Goal: Task Accomplishment & Management: Manage account settings

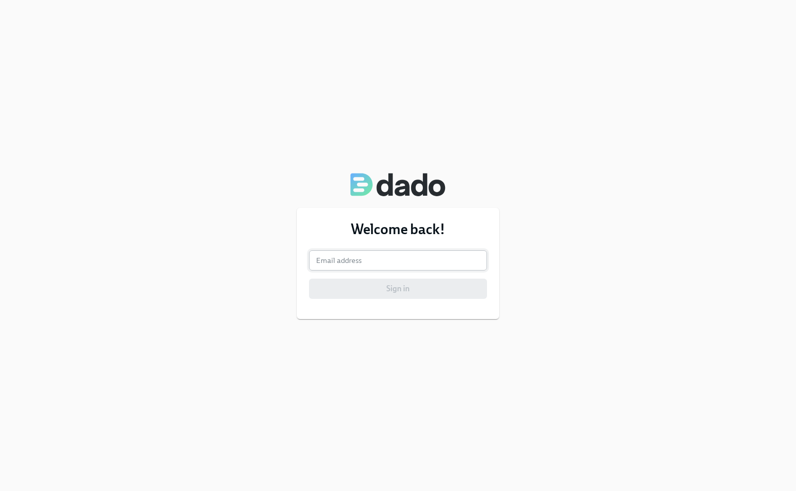
click at [375, 265] on input "email" at bounding box center [398, 260] width 178 height 20
type input "[EMAIL_ADDRESS][DOMAIN_NAME]"
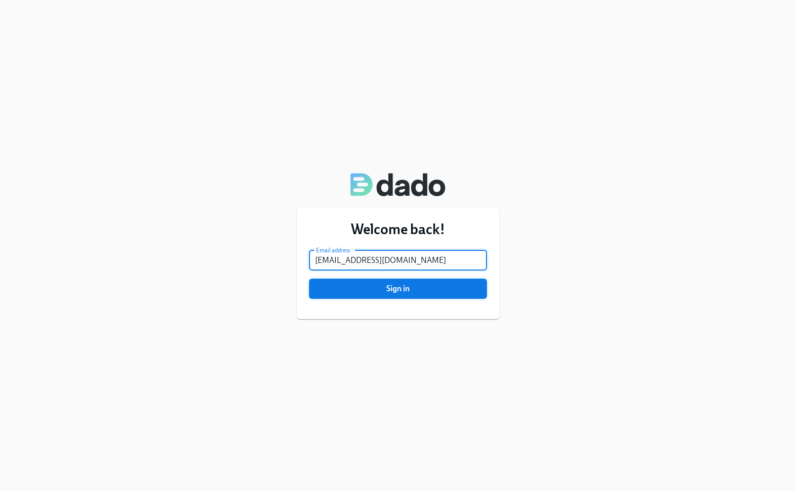
click at [385, 286] on span "Sign in" at bounding box center [398, 289] width 164 height 10
click at [386, 290] on span "Sign in" at bounding box center [398, 289] width 164 height 10
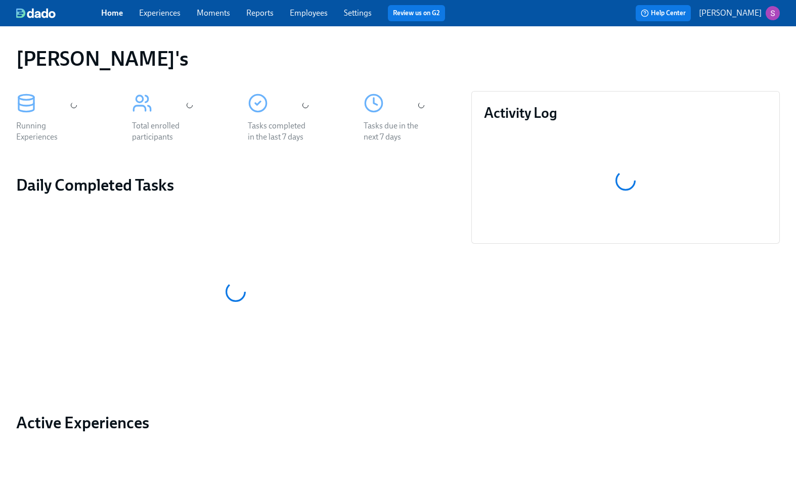
click at [162, 4] on div "Home Experiences Moments Reports Employees Settings Review us on G2 Help Center…" at bounding box center [398, 13] width 796 height 26
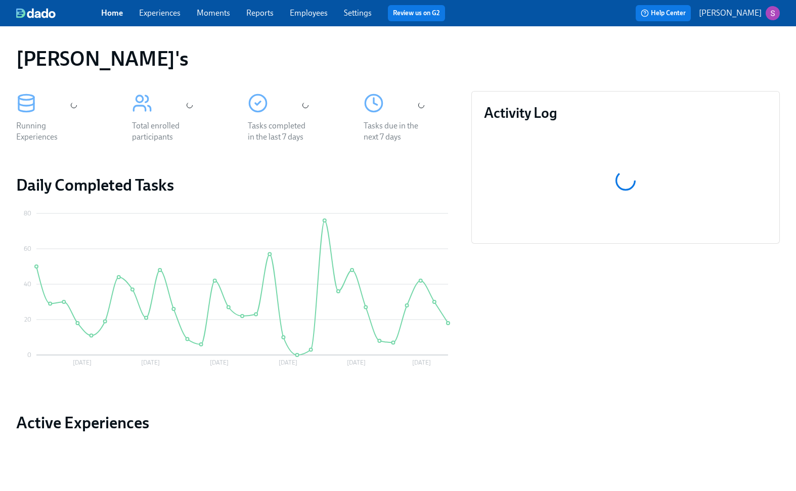
click at [166, 15] on link "Experiences" at bounding box center [159, 13] width 41 height 10
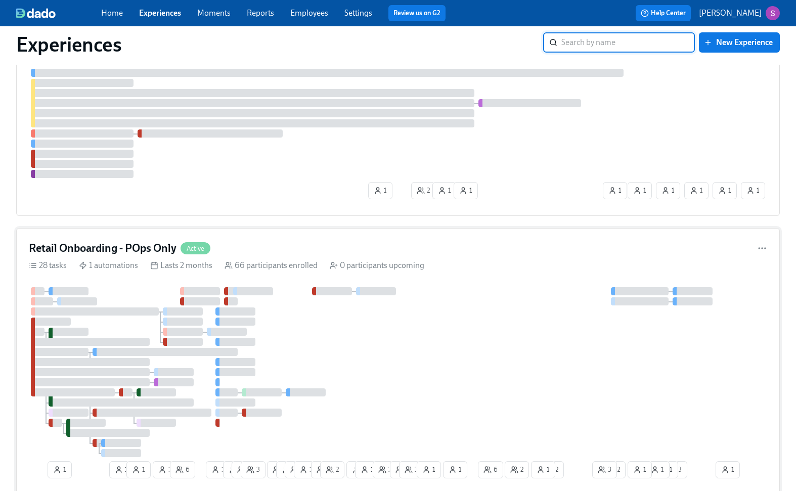
scroll to position [717, 0]
click at [279, 246] on div "Retail Onboarding - POps Only Active" at bounding box center [398, 247] width 738 height 15
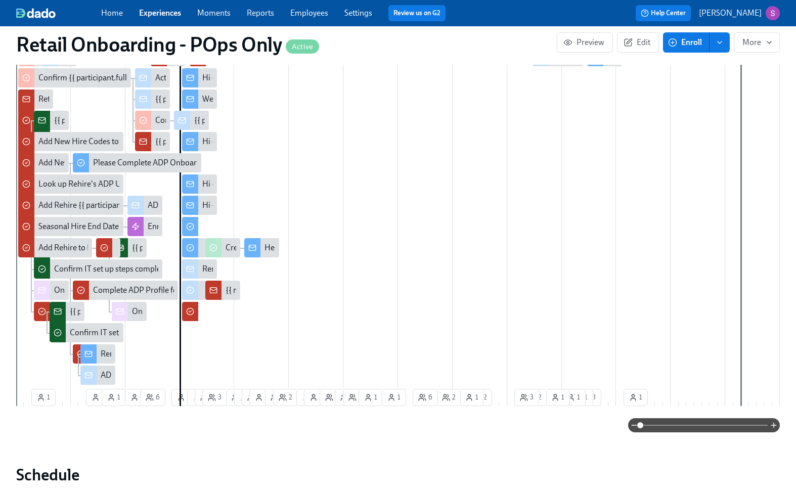
scroll to position [0, 11016]
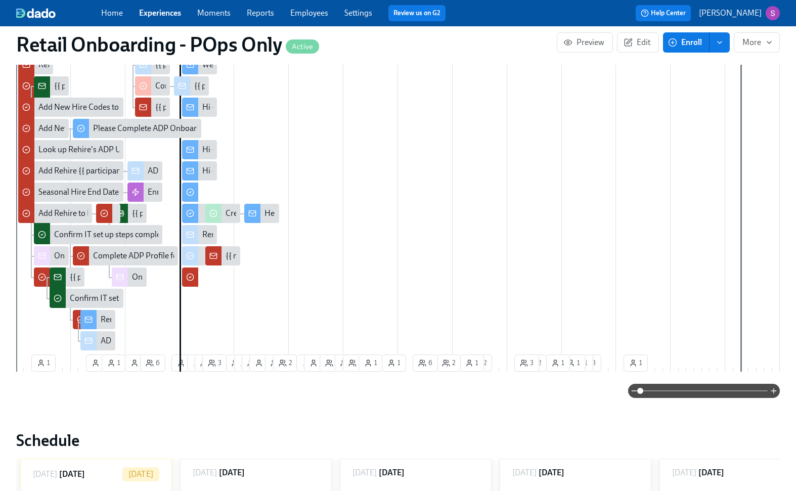
click at [672, 389] on span at bounding box center [703, 391] width 127 height 14
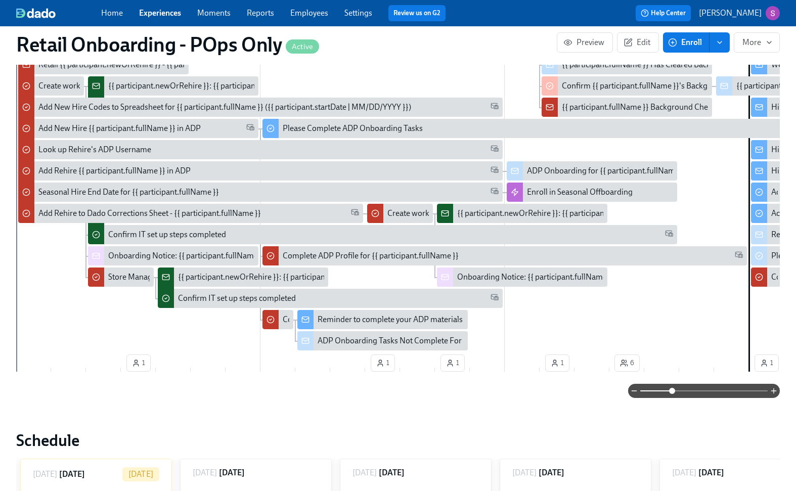
click at [313, 8] on link "Employees" at bounding box center [309, 13] width 38 height 10
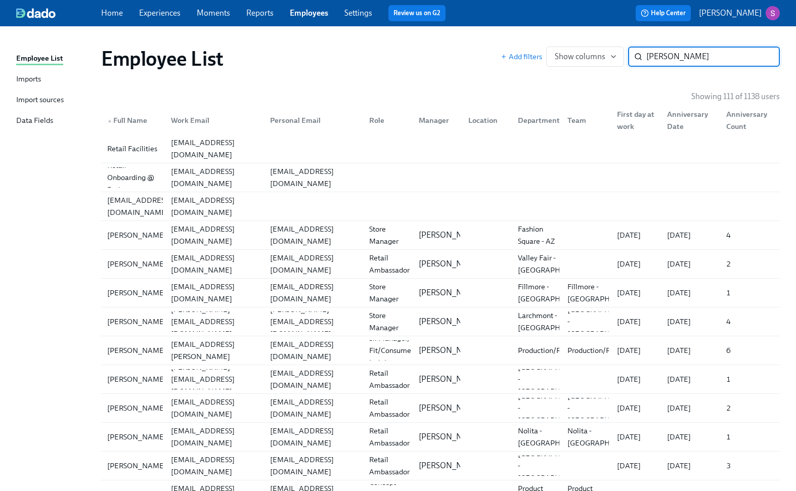
type input "[PERSON_NAME]"
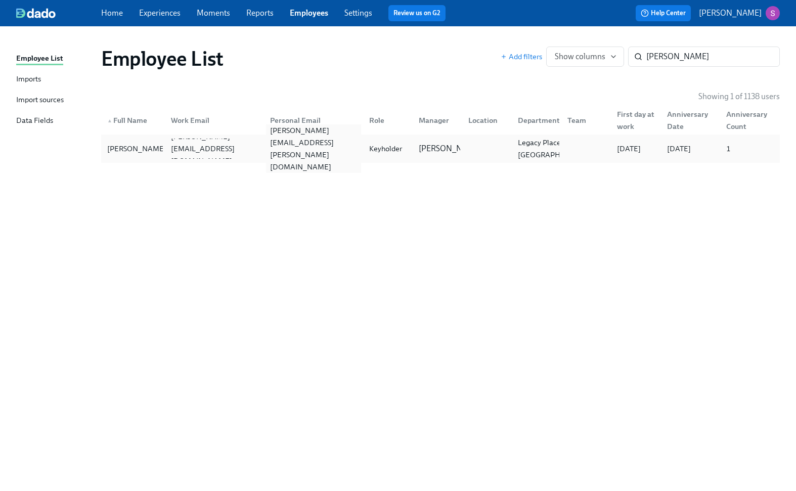
click at [283, 148] on div "[PERSON_NAME][EMAIL_ADDRESS][PERSON_NAME][DOMAIN_NAME]" at bounding box center [313, 148] width 95 height 49
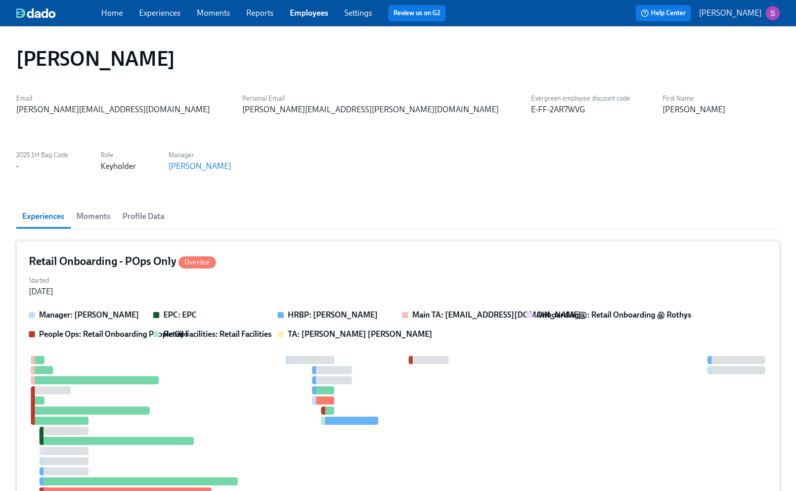
scroll to position [65, 0]
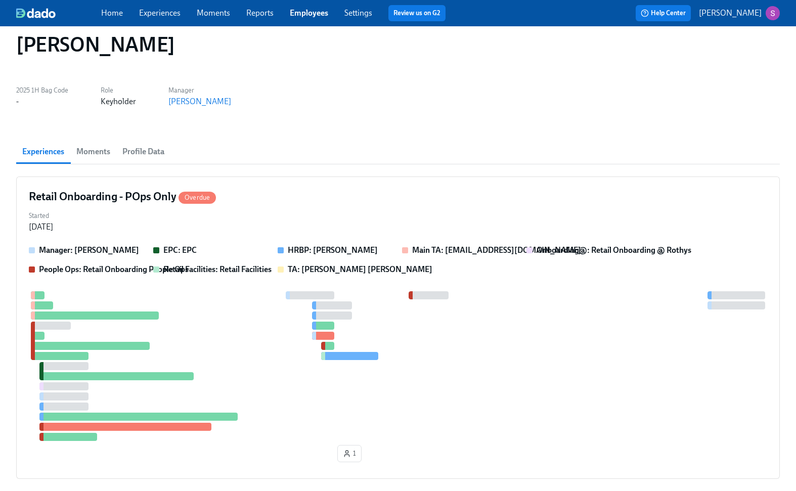
click at [99, 145] on span "Moments" at bounding box center [93, 152] width 34 height 14
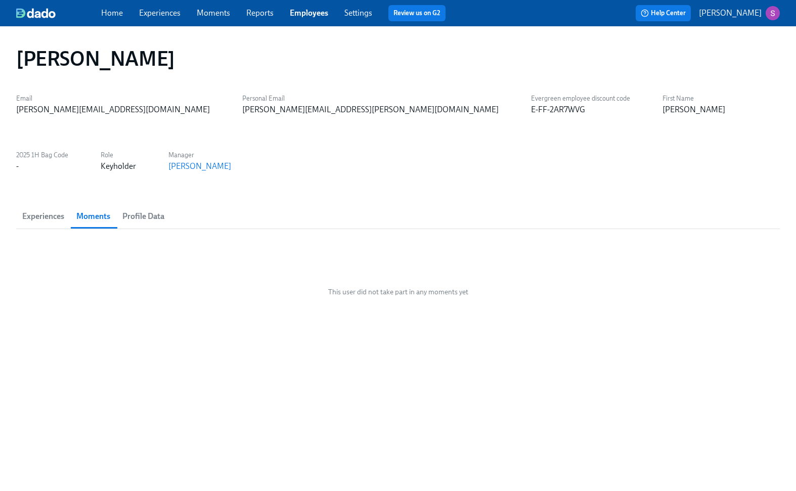
click at [41, 209] on span "Experiences" at bounding box center [43, 216] width 42 height 14
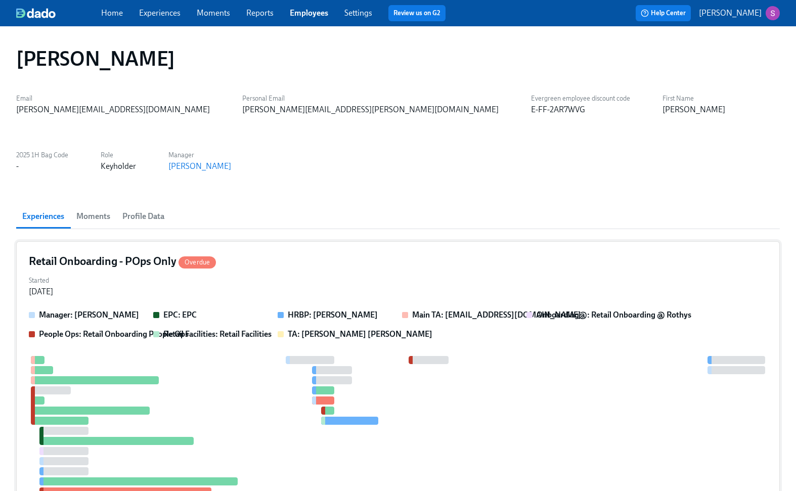
click at [271, 254] on div "Retail Onboarding - POps Only Overdue" at bounding box center [398, 261] width 738 height 15
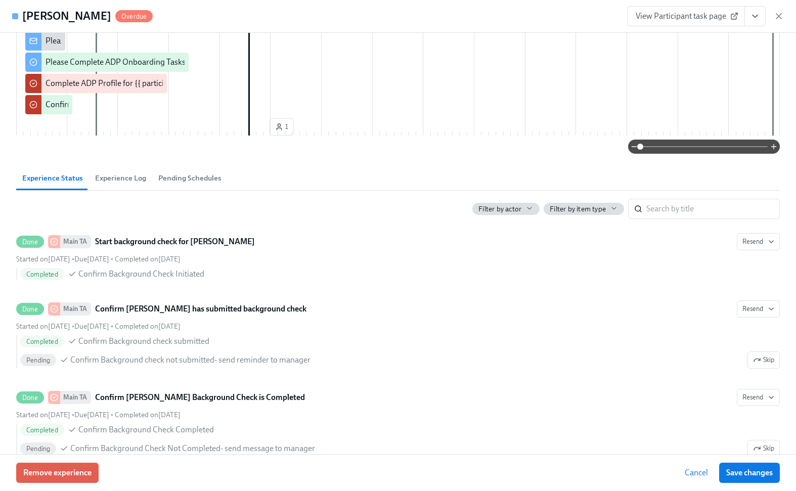
scroll to position [375, 0]
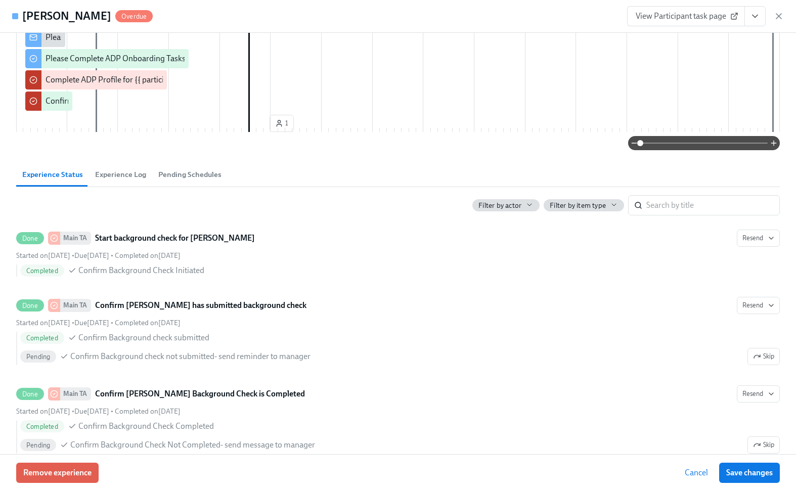
click at [112, 180] on span "Experience Log" at bounding box center [120, 175] width 51 height 12
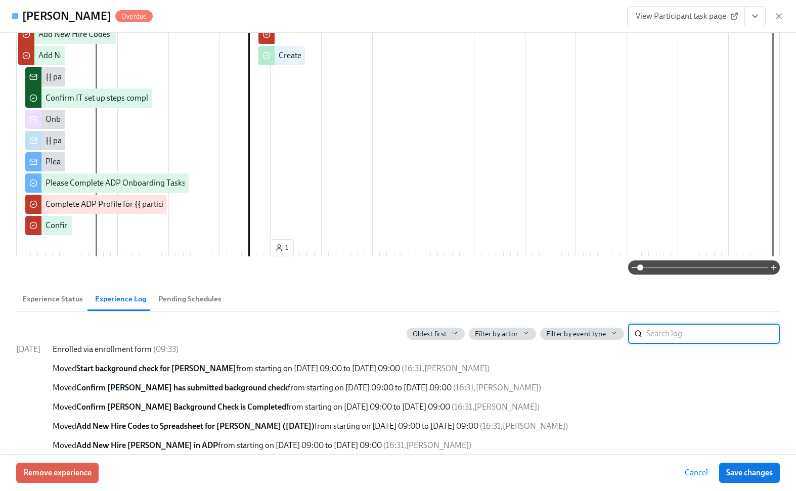
scroll to position [240, 0]
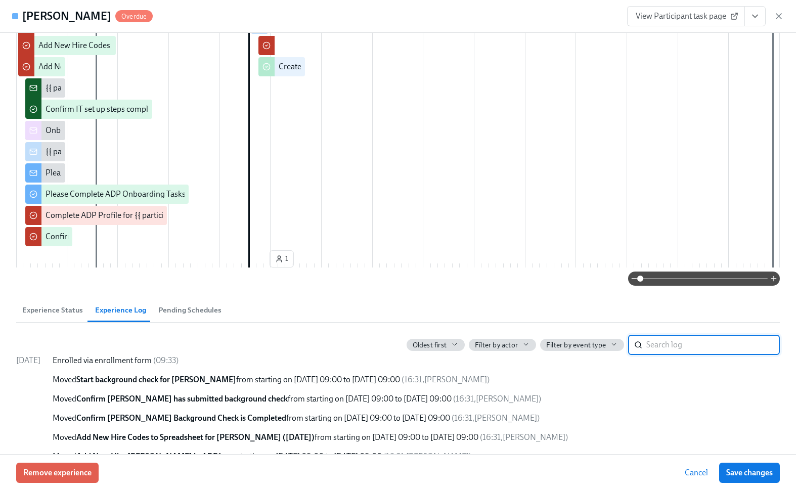
click at [62, 316] on span "Experience Status" at bounding box center [52, 310] width 61 height 12
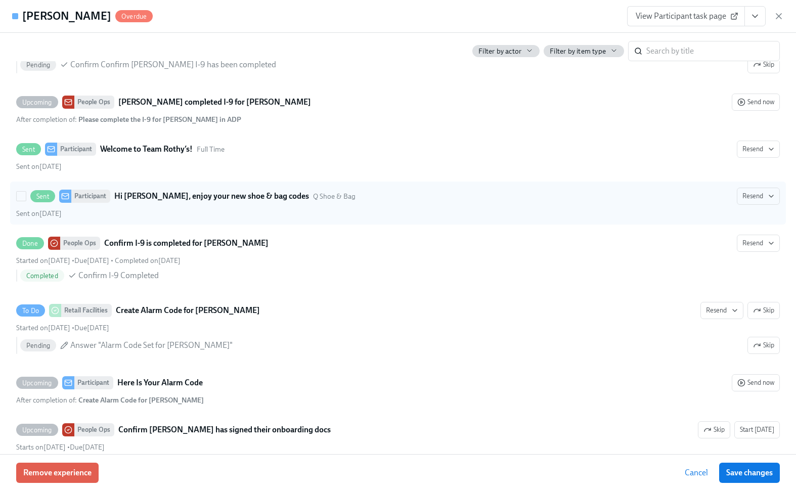
scroll to position [1844, 0]
click at [236, 203] on strong "Hi [PERSON_NAME], enjoy your new shoe & bag codes" at bounding box center [211, 197] width 195 height 12
click at [26, 202] on input "Sent Participant Hi [PERSON_NAME], enjoy your new shoe & bag codes Q Shoe & Bag…" at bounding box center [21, 197] width 9 height 9
checkbox input "true"
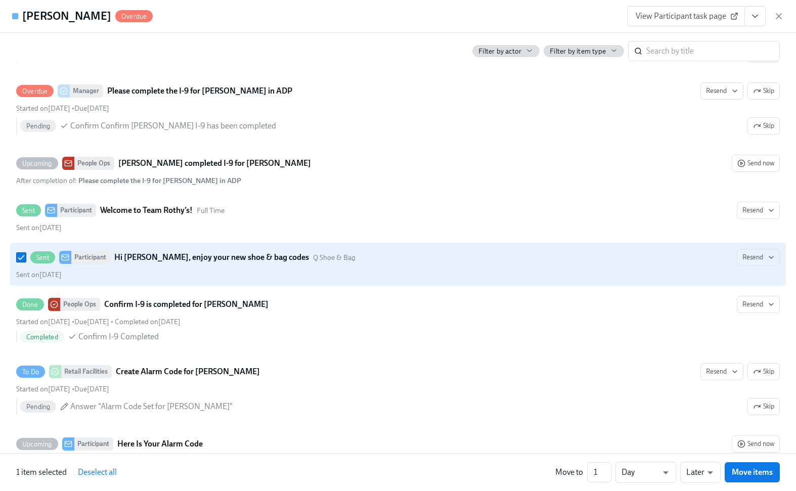
scroll to position [1782, 0]
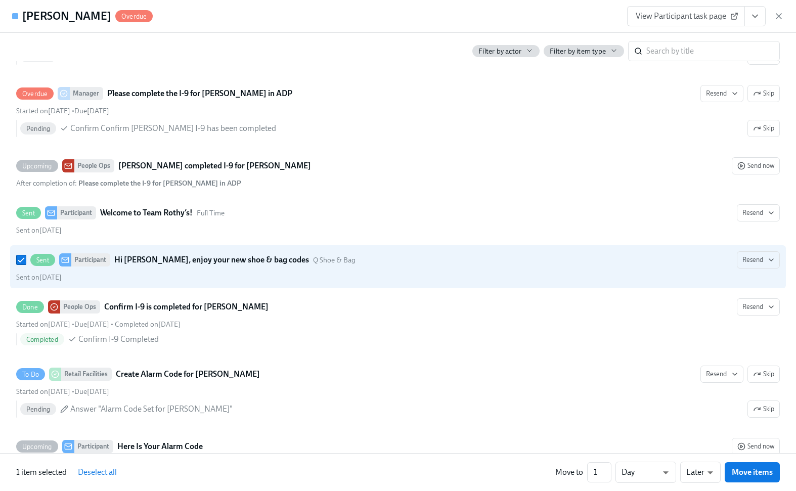
click at [676, 20] on span "View Participant task page" at bounding box center [685, 16] width 101 height 10
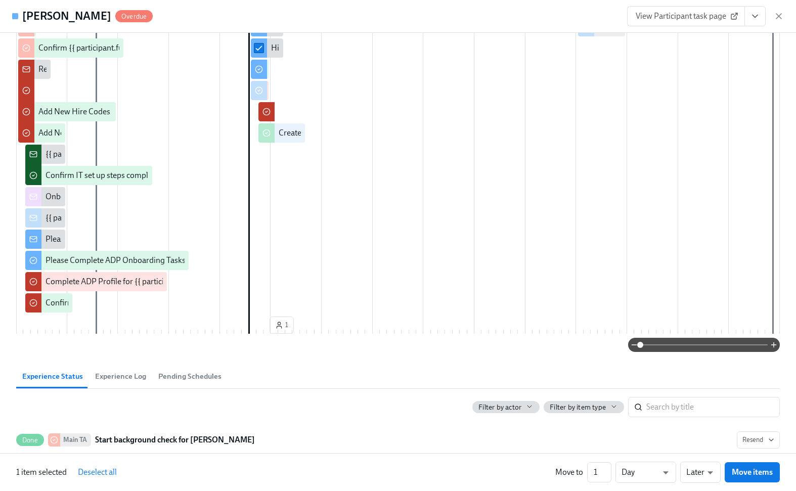
scroll to position [0, 0]
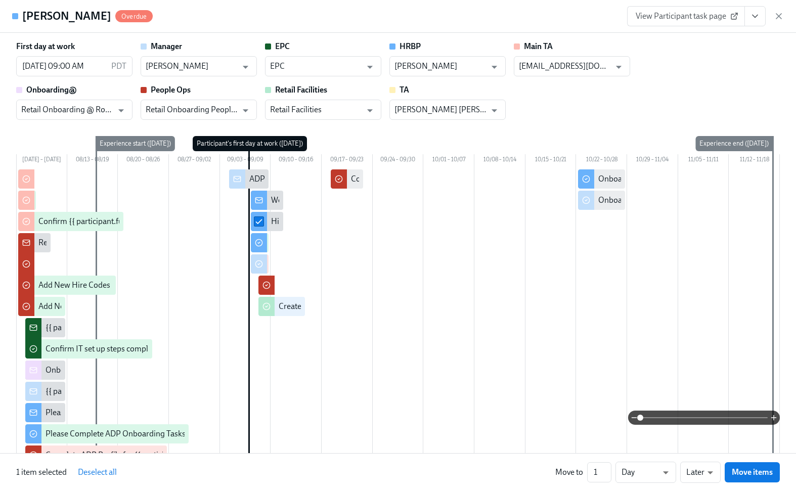
click at [16, 14] on div at bounding box center [15, 16] width 6 height 6
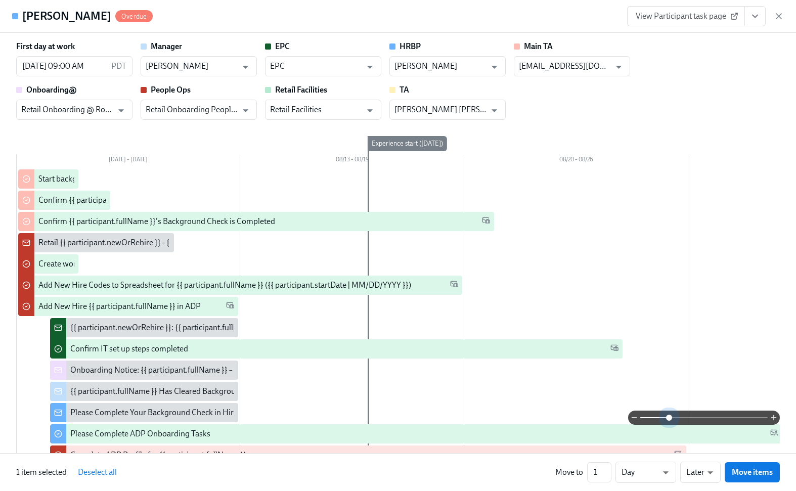
click at [669, 418] on span at bounding box center [703, 417] width 127 height 14
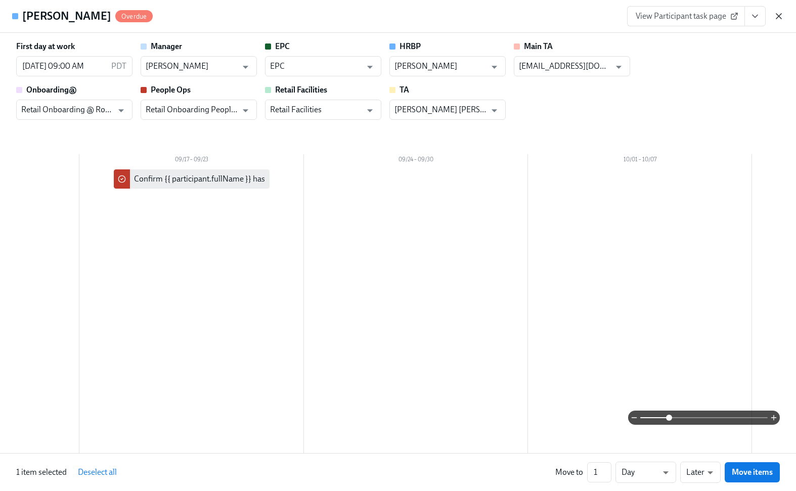
click at [780, 20] on icon "button" at bounding box center [778, 16] width 10 height 10
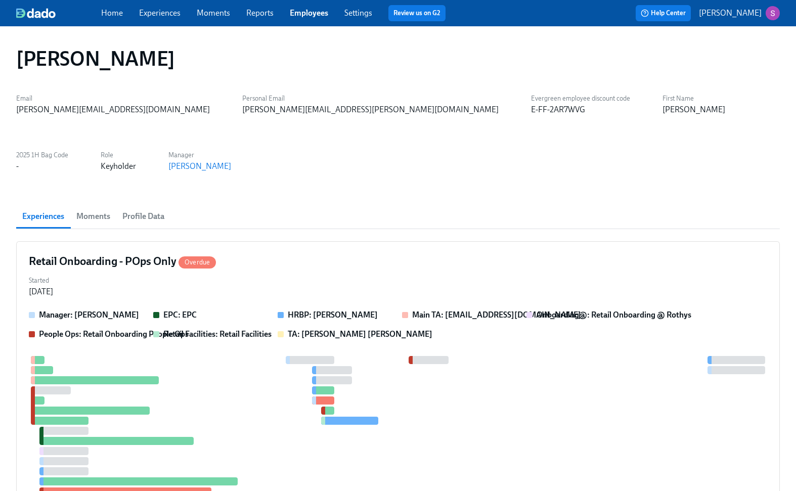
click at [161, 13] on link "Experiences" at bounding box center [159, 13] width 41 height 10
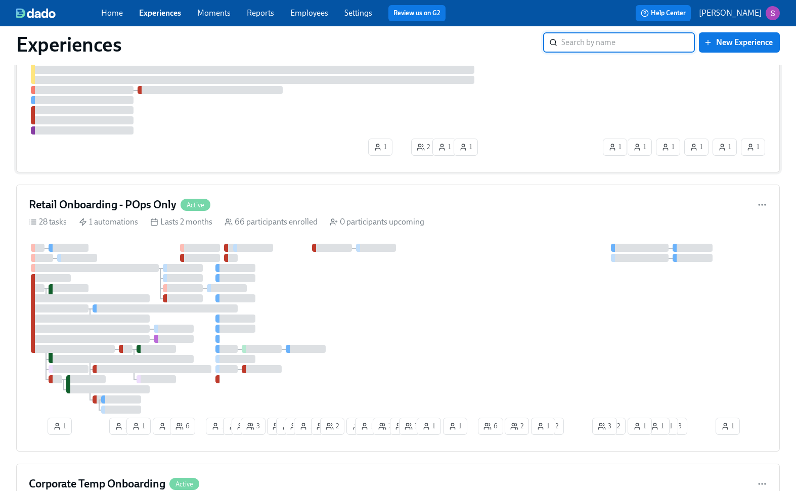
scroll to position [763, 0]
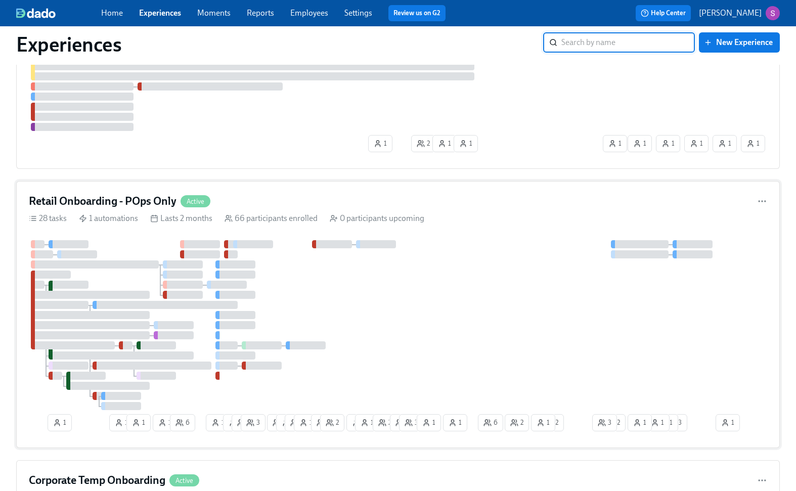
click at [270, 206] on div "Retail Onboarding - POps Only Active" at bounding box center [398, 201] width 738 height 15
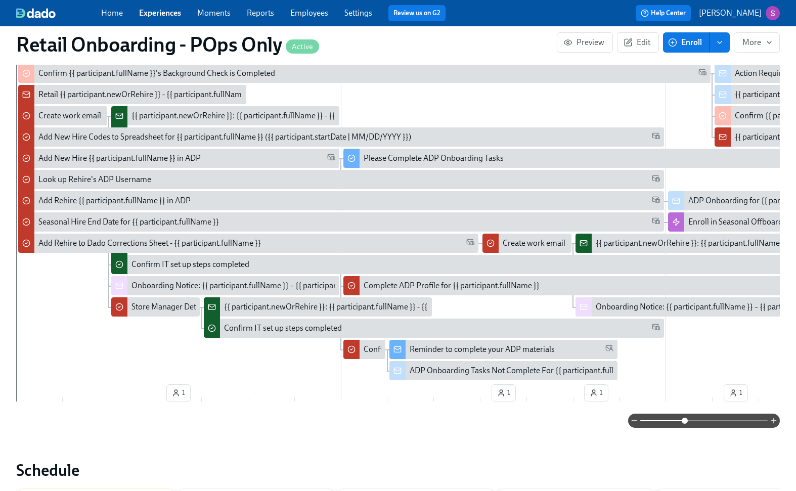
click at [685, 419] on span at bounding box center [703, 420] width 127 height 14
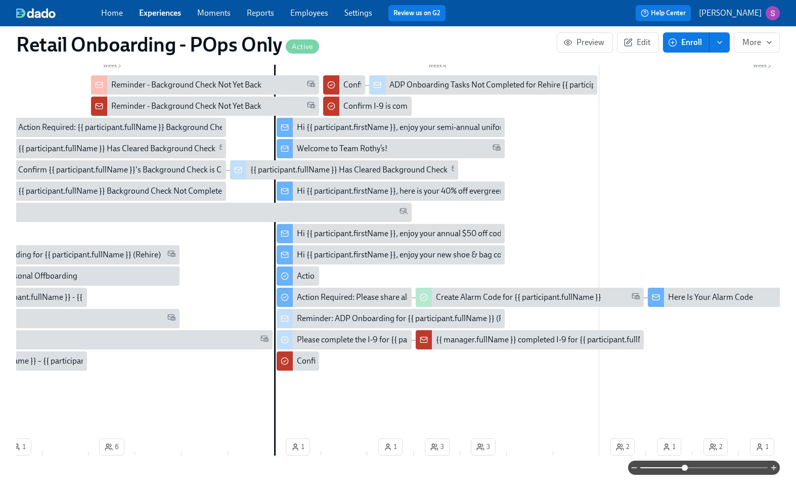
scroll to position [362, 0]
click at [350, 127] on div "Hi {{ participant.firstName }}, enjoy your semi-annual uniform codes." at bounding box center [415, 127] width 237 height 11
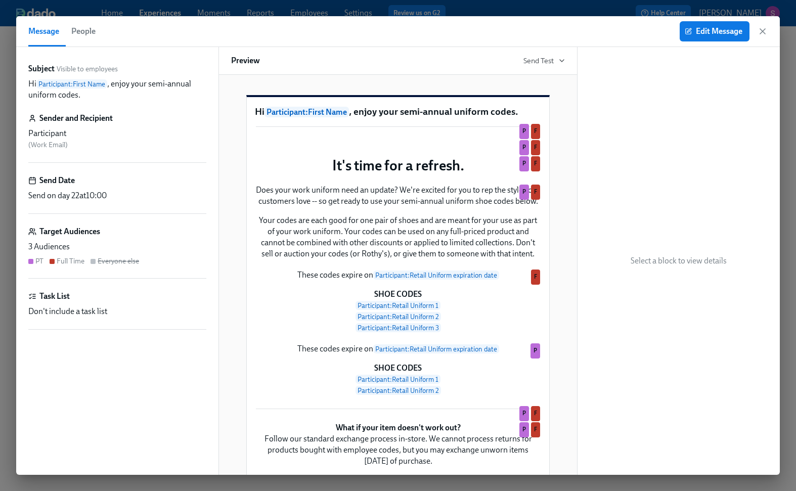
click at [83, 34] on span "People" at bounding box center [83, 31] width 24 height 14
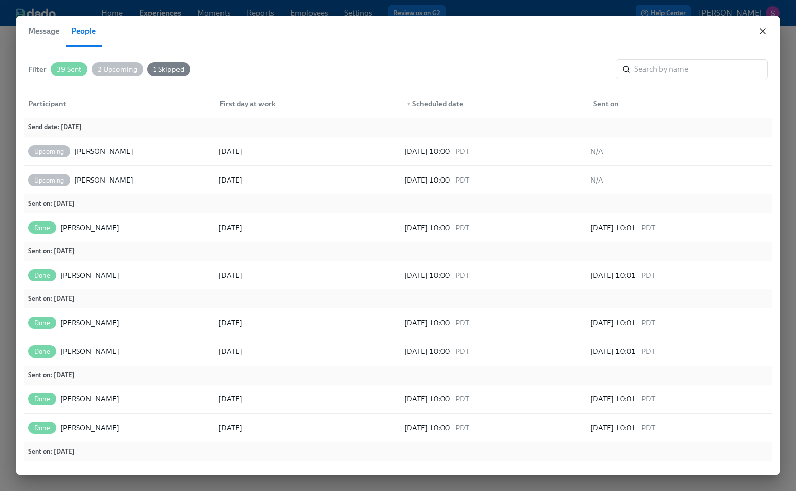
click at [762, 29] on icon "button" at bounding box center [762, 31] width 10 height 10
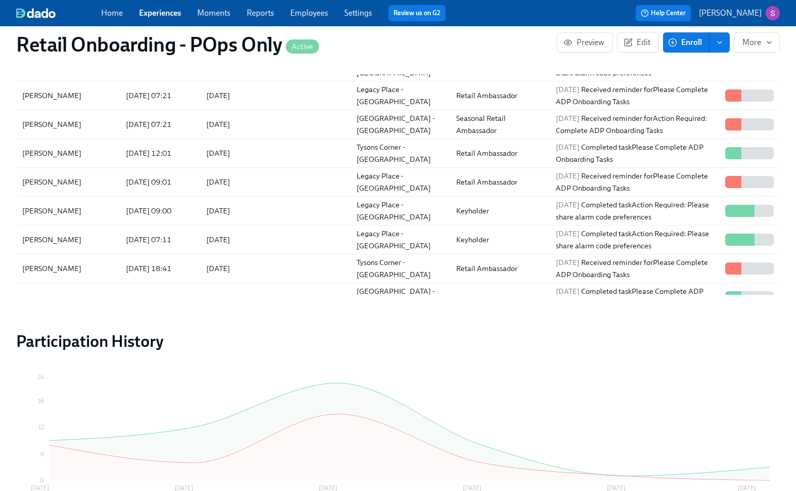
scroll to position [294, 0]
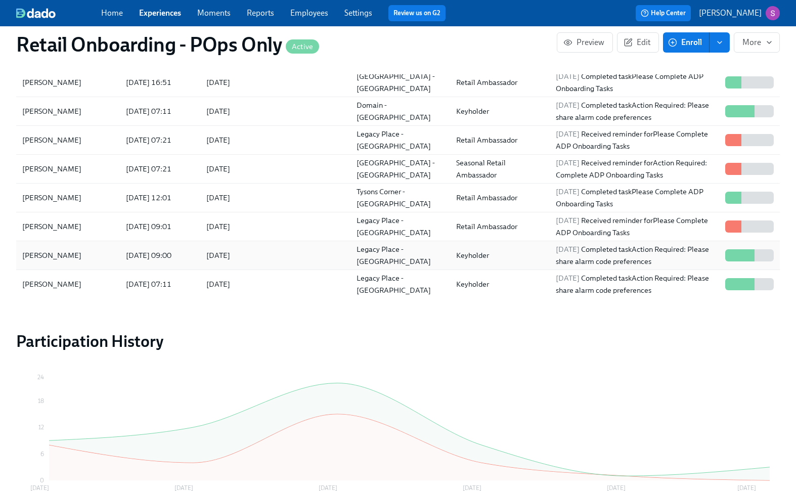
click at [503, 254] on div "Keyholder" at bounding box center [498, 255] width 100 height 20
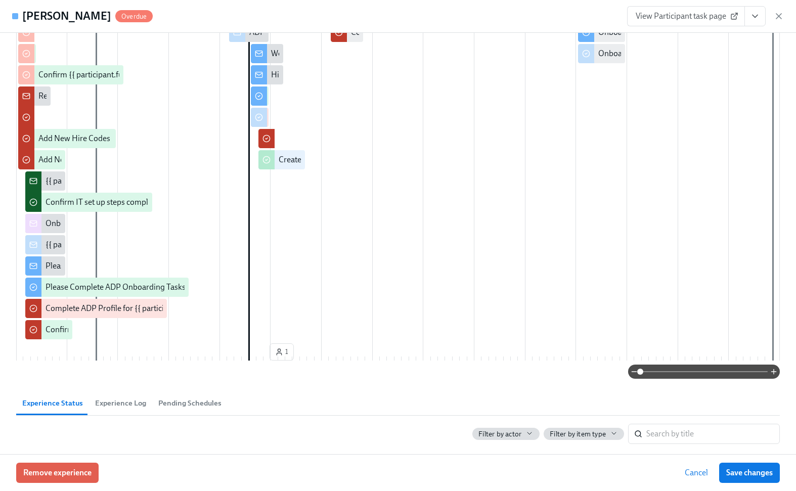
scroll to position [146, 0]
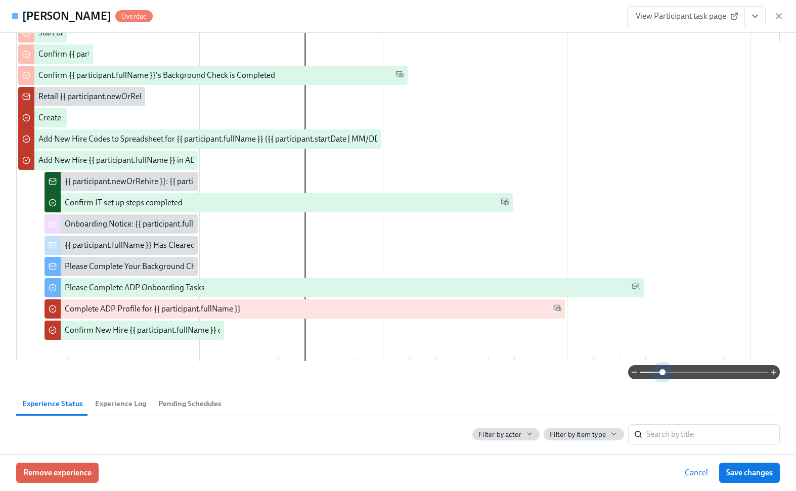
click at [663, 379] on span at bounding box center [703, 372] width 127 height 14
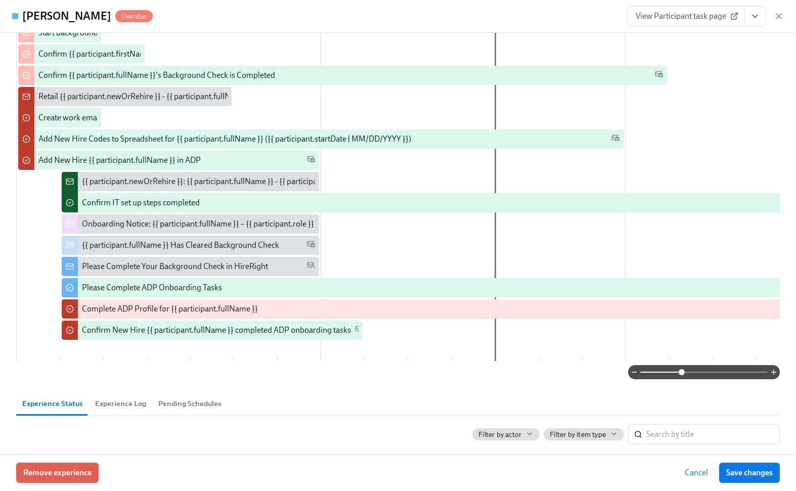
drag, startPoint x: 663, startPoint y: 380, endPoint x: 682, endPoint y: 380, distance: 19.2
click at [682, 375] on span at bounding box center [681, 372] width 6 height 6
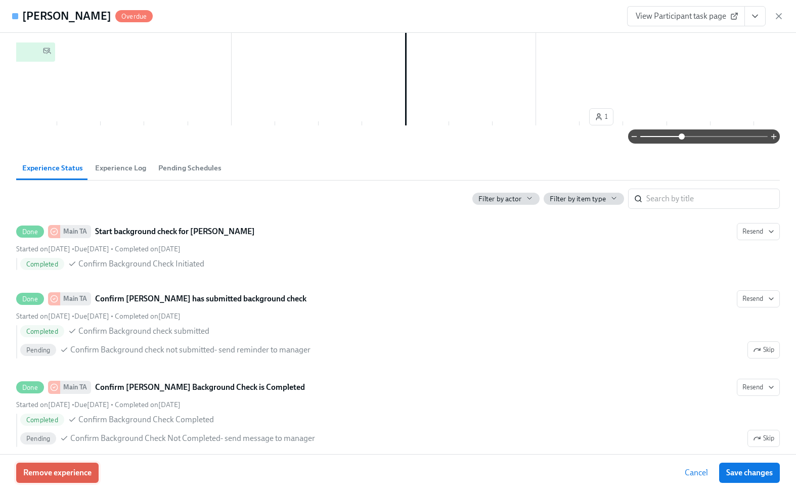
scroll to position [380, 0]
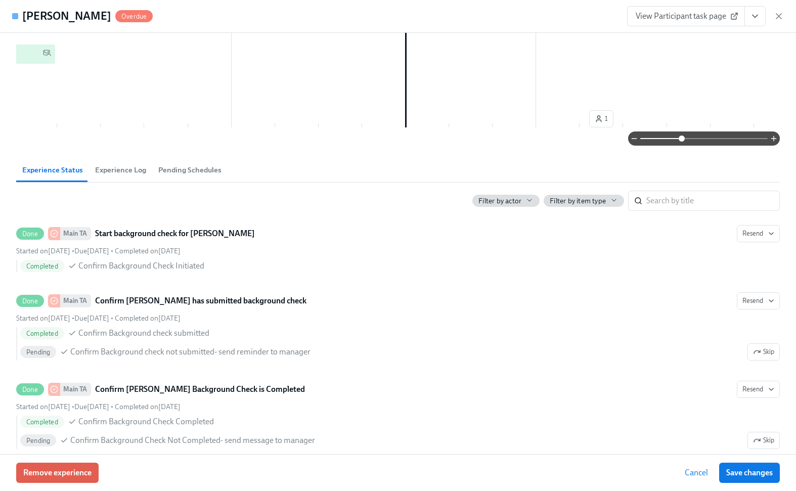
click at [127, 176] on span "Experience Log" at bounding box center [120, 170] width 51 height 12
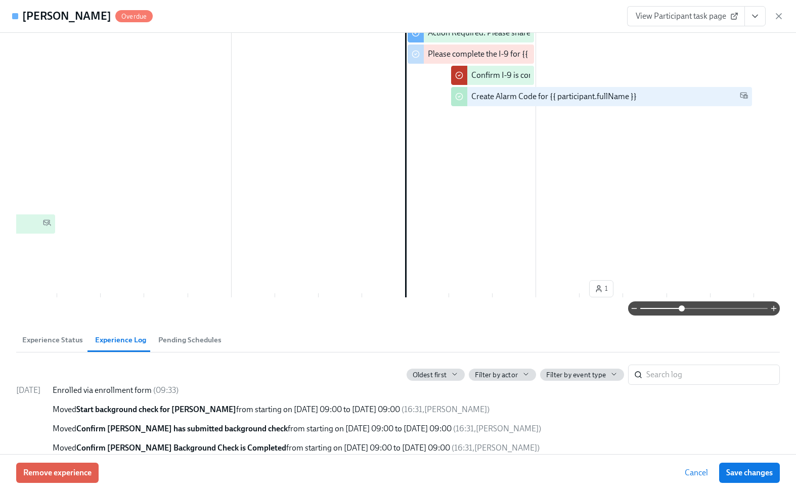
scroll to position [0, 0]
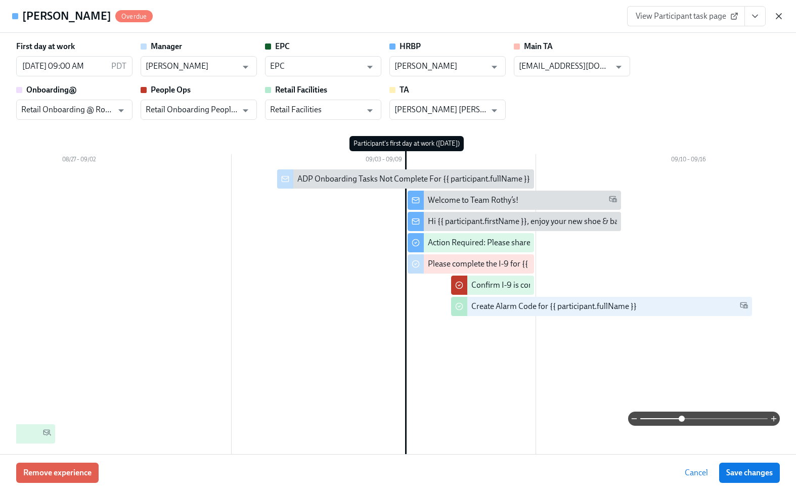
click at [779, 16] on icon "button" at bounding box center [778, 16] width 5 height 5
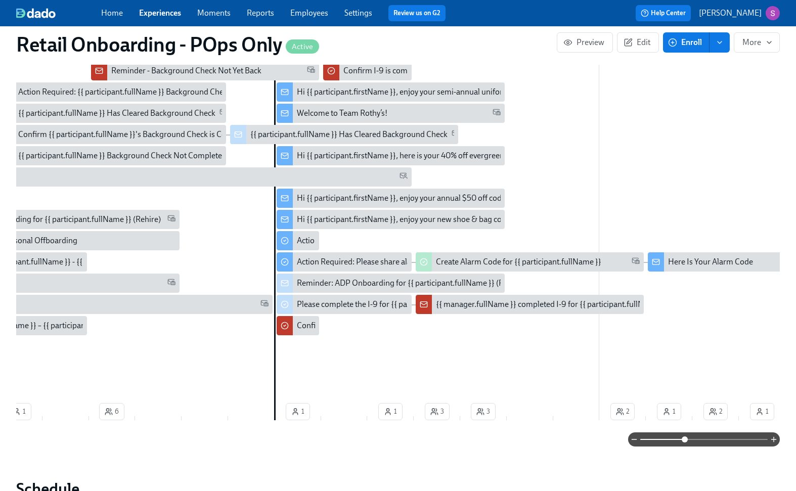
scroll to position [254, 0]
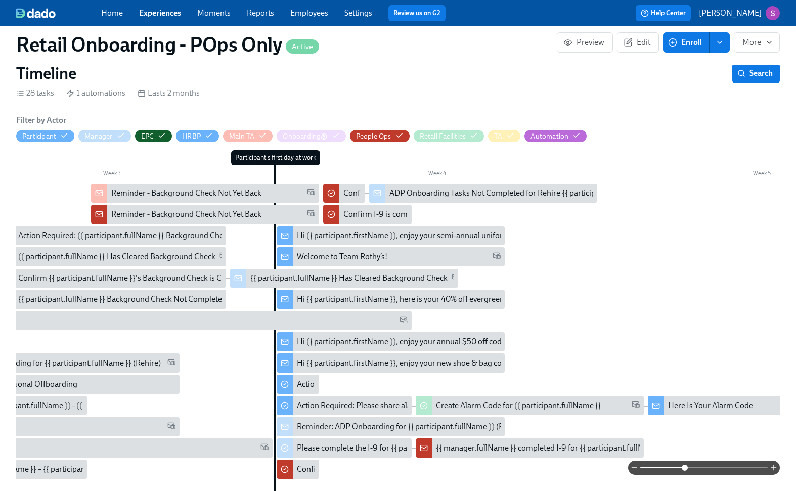
click at [415, 341] on div "Hi {{ participant.firstName }}, enjoy your annual $50 off codes." at bounding box center [404, 341] width 214 height 11
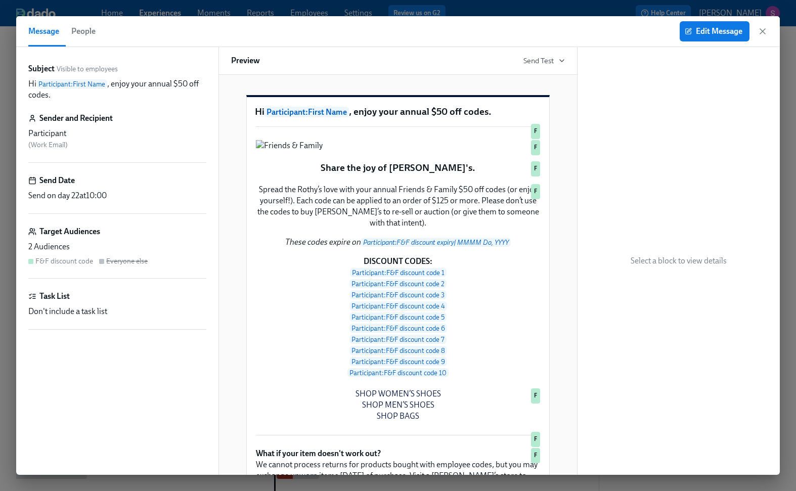
click at [78, 35] on span "People" at bounding box center [83, 31] width 24 height 14
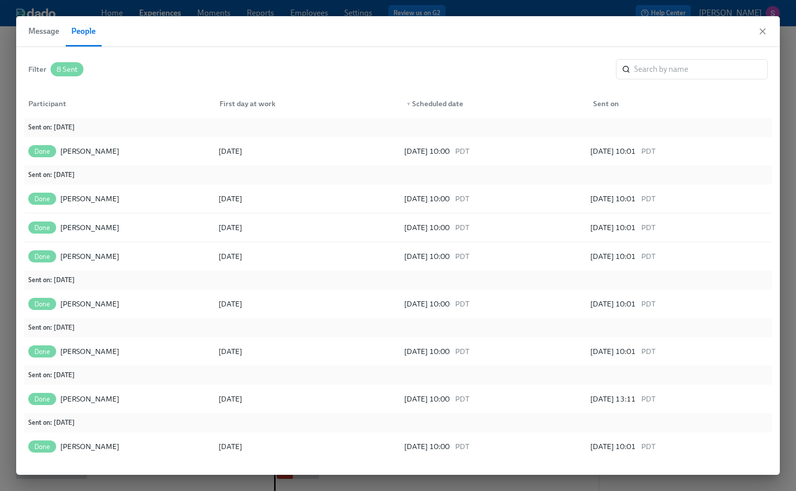
click at [55, 27] on span "Message" at bounding box center [43, 31] width 31 height 14
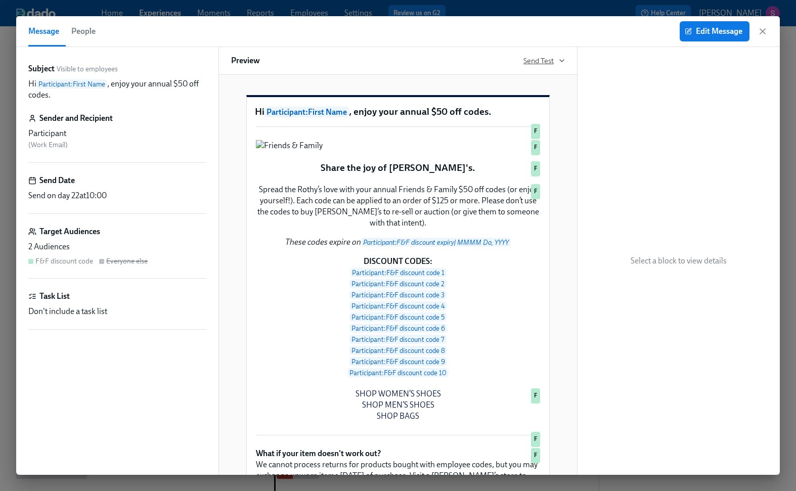
click at [561, 59] on icon "button" at bounding box center [561, 61] width 8 height 8
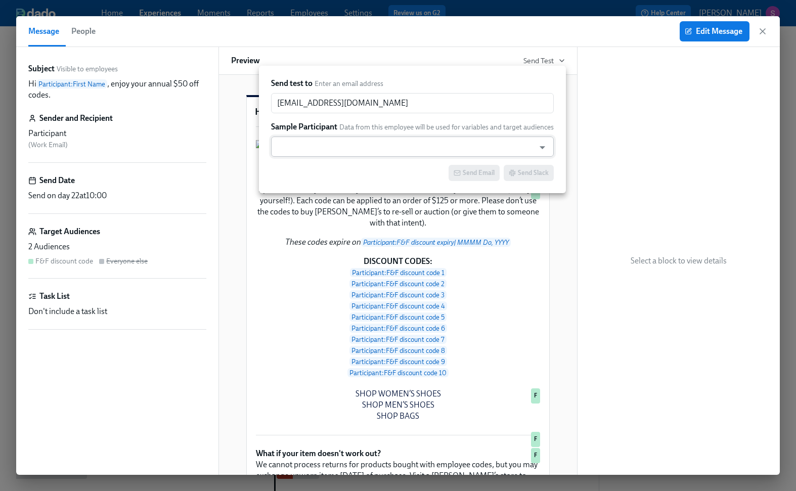
click at [477, 145] on input "text" at bounding box center [402, 146] width 253 height 20
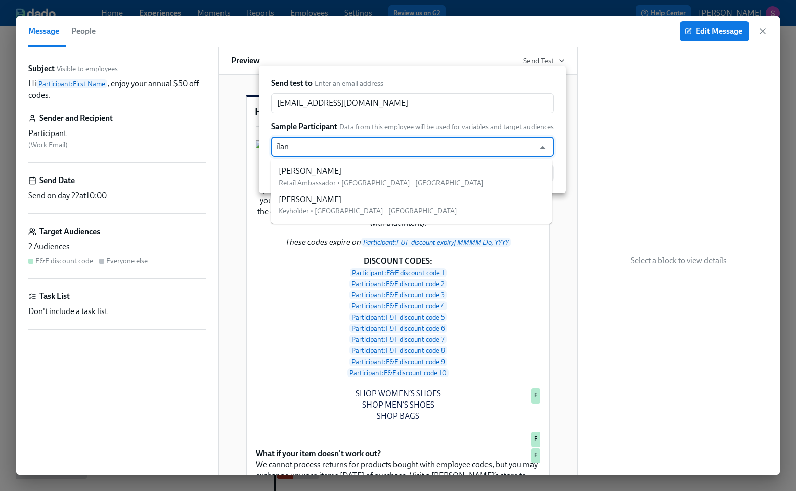
type input "[PERSON_NAME]"
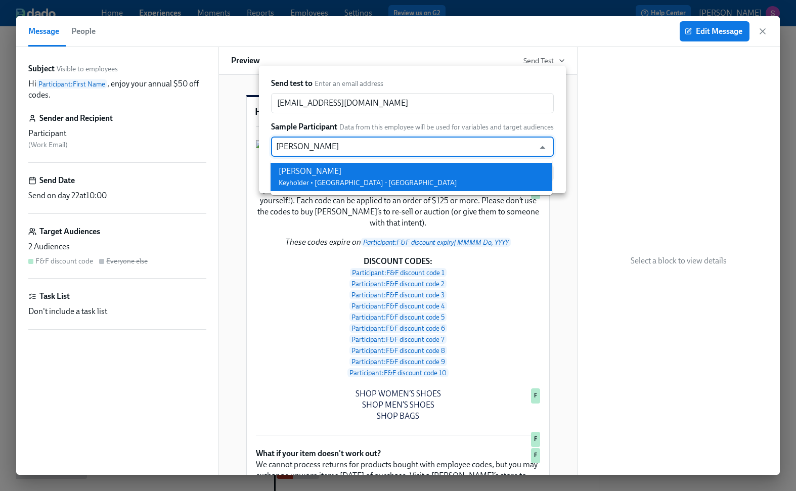
click at [461, 174] on li "[PERSON_NAME] Keyholder • [GEOGRAPHIC_DATA] - [GEOGRAPHIC_DATA]" at bounding box center [411, 177] width 282 height 28
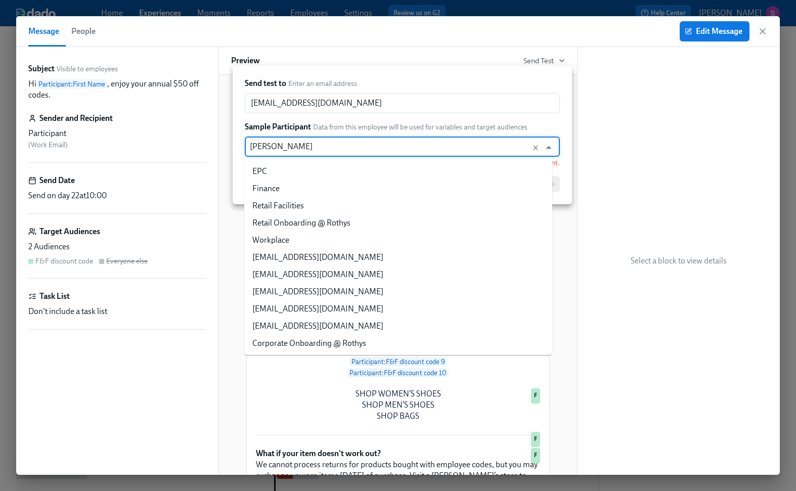
click at [432, 153] on input "[PERSON_NAME]" at bounding box center [393, 146] width 286 height 20
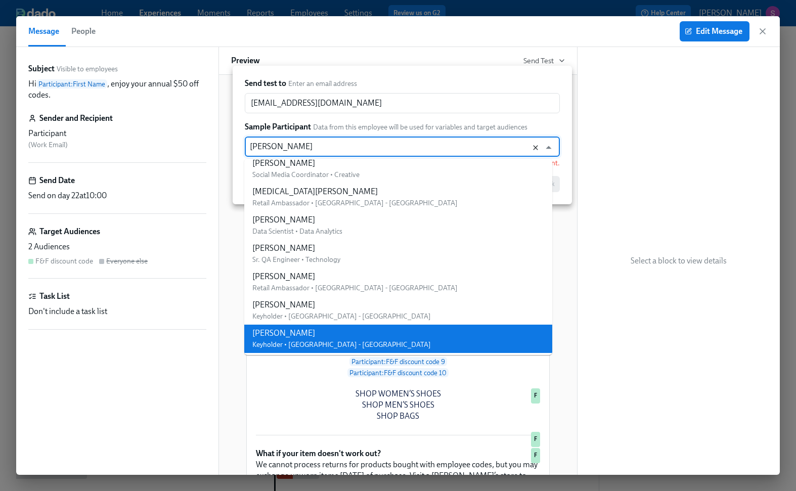
click at [533, 146] on icon "Clear" at bounding box center [535, 147] width 5 height 5
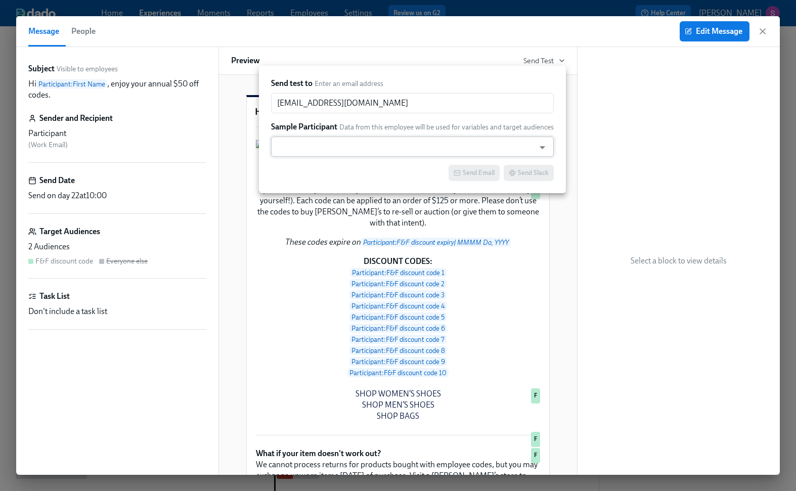
click at [483, 147] on input "text" at bounding box center [402, 146] width 253 height 20
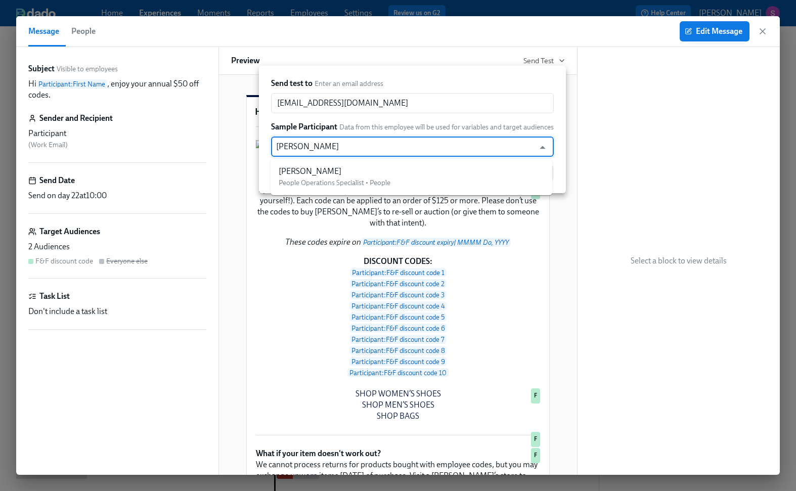
type input "[PERSON_NAME]"
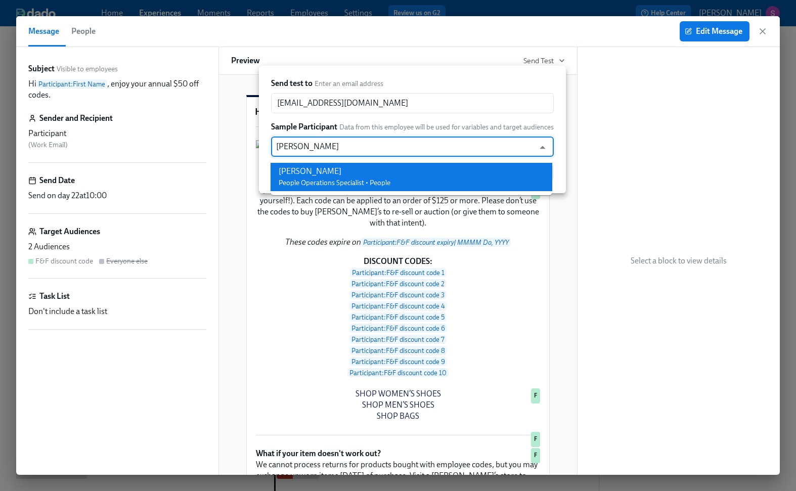
click at [473, 167] on li "[PERSON_NAME] People Operations Specialist • People" at bounding box center [411, 177] width 282 height 28
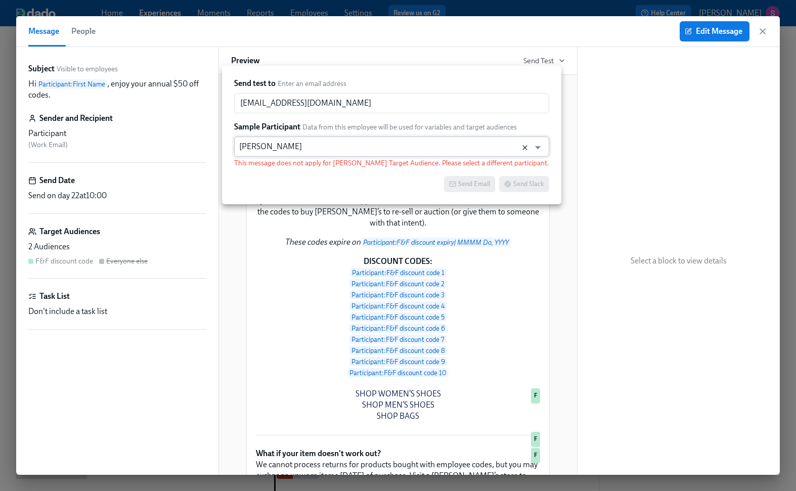
click at [527, 145] on icon "Clear" at bounding box center [525, 148] width 8 height 8
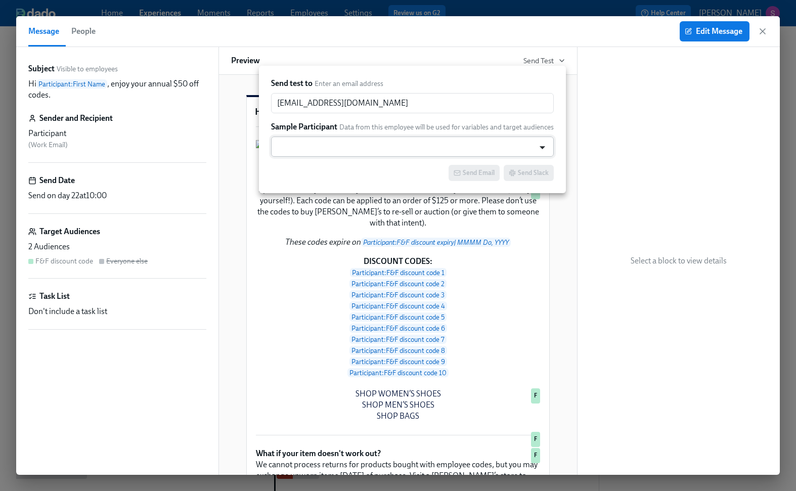
click at [536, 145] on icon "Open" at bounding box center [542, 148] width 14 height 14
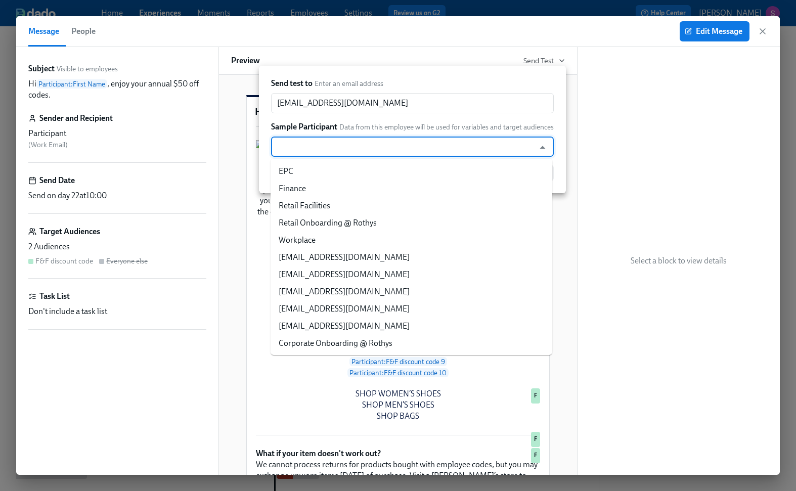
click at [527, 139] on div at bounding box center [536, 147] width 26 height 16
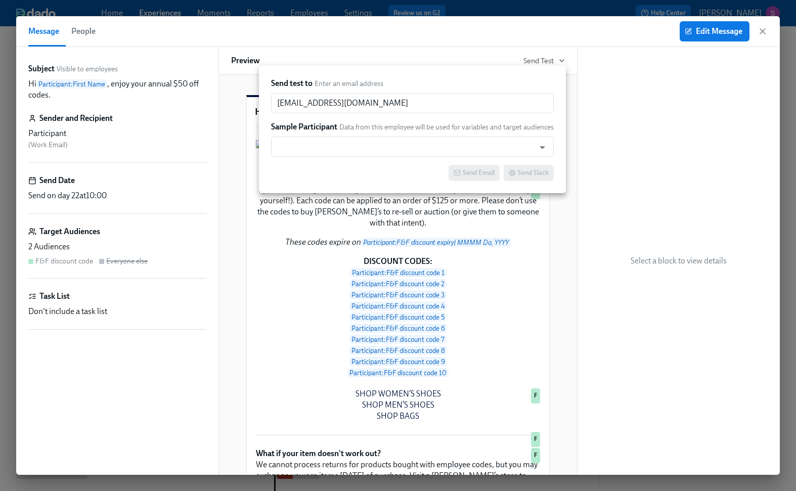
click at [523, 122] on span "Data from this employee will be used for variables and target audiences" at bounding box center [446, 127] width 214 height 10
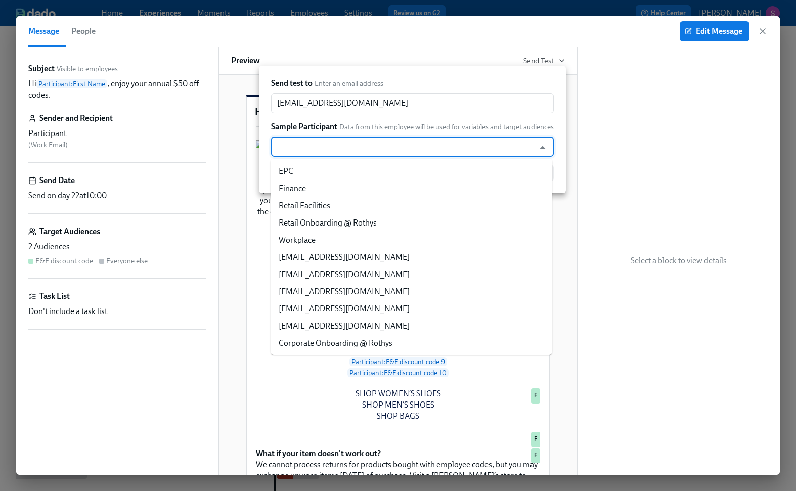
click at [507, 144] on input "text" at bounding box center [402, 146] width 253 height 20
click at [538, 147] on icon "Close" at bounding box center [542, 148] width 14 height 14
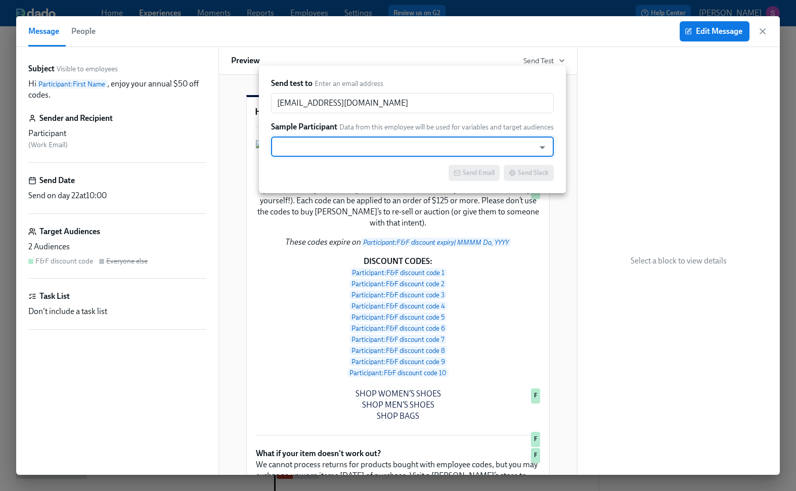
click at [484, 146] on input "text" at bounding box center [402, 146] width 253 height 20
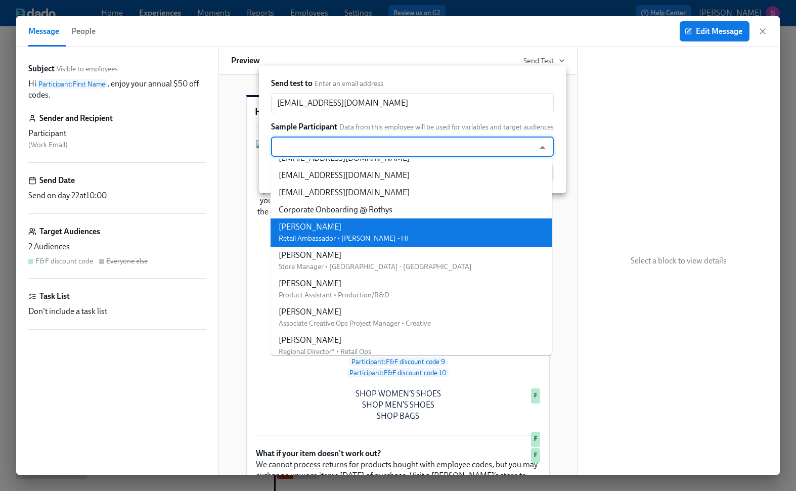
scroll to position [145, 0]
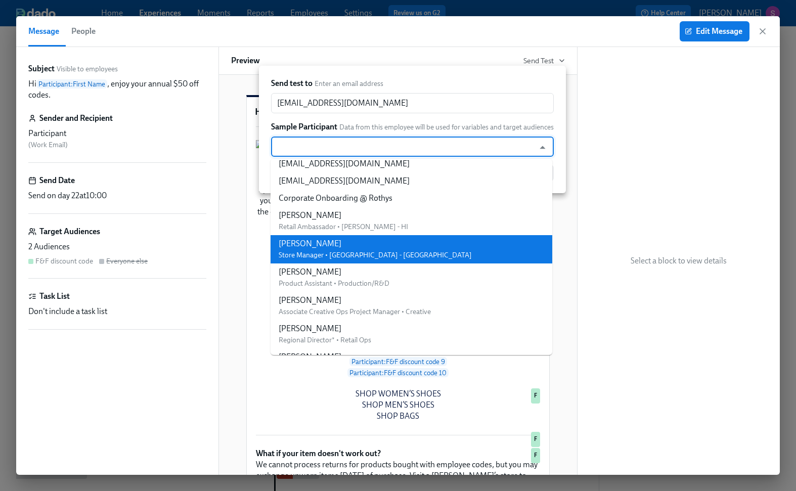
click at [455, 244] on li "[PERSON_NAME] Store Manager • [GEOGRAPHIC_DATA] - [GEOGRAPHIC_DATA]" at bounding box center [411, 249] width 282 height 28
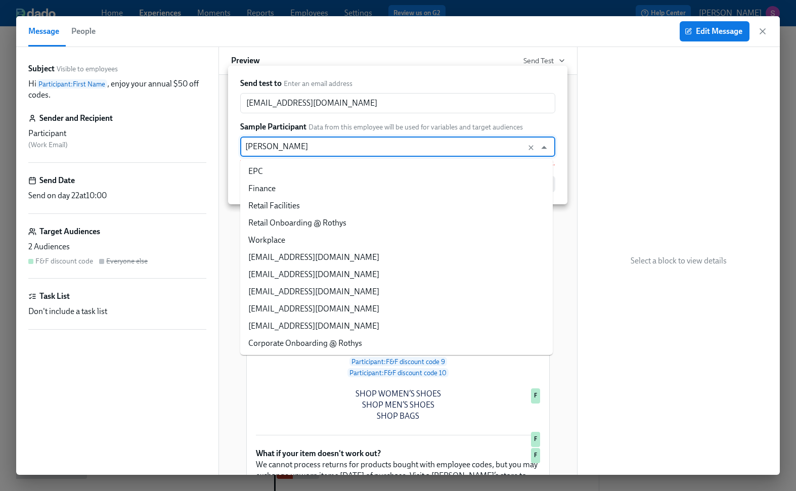
click at [444, 145] on input "[PERSON_NAME]" at bounding box center [388, 146] width 286 height 20
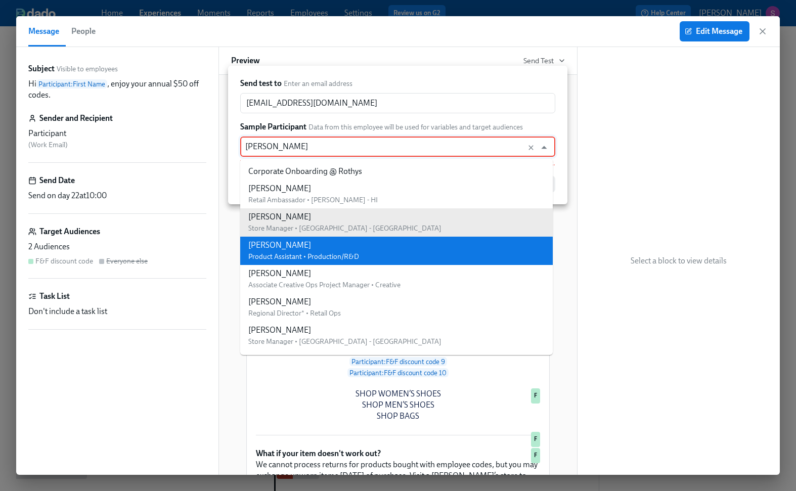
scroll to position [184, 0]
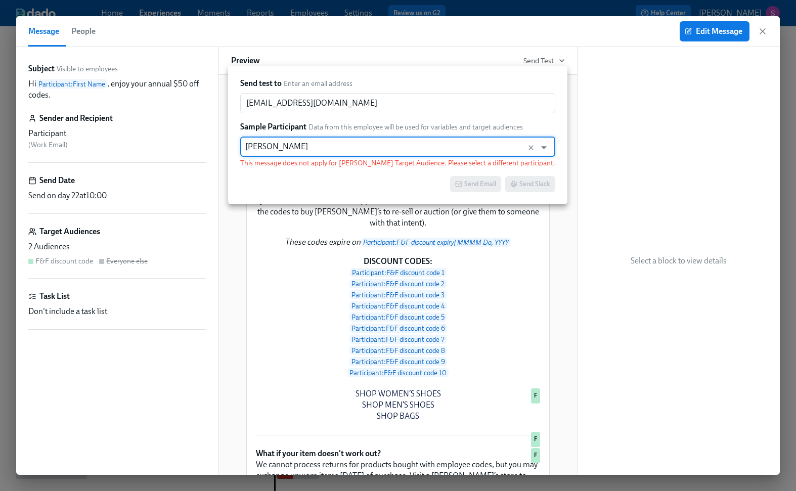
click at [376, 147] on input "[PERSON_NAME]" at bounding box center [388, 146] width 286 height 20
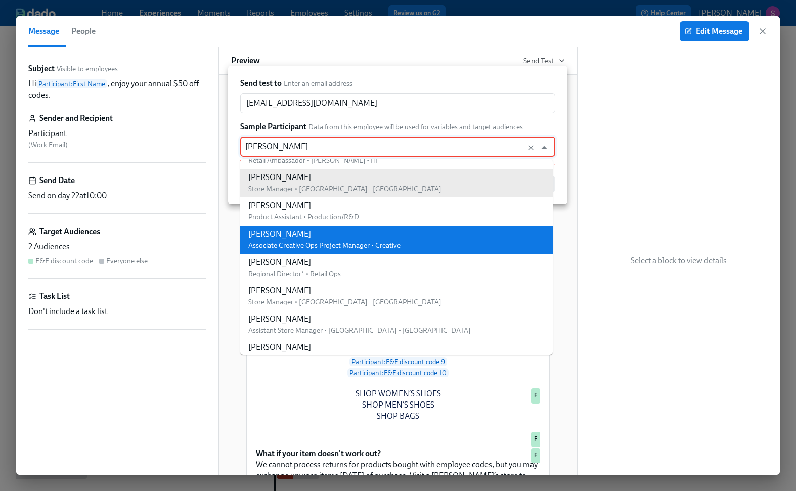
scroll to position [211, 0]
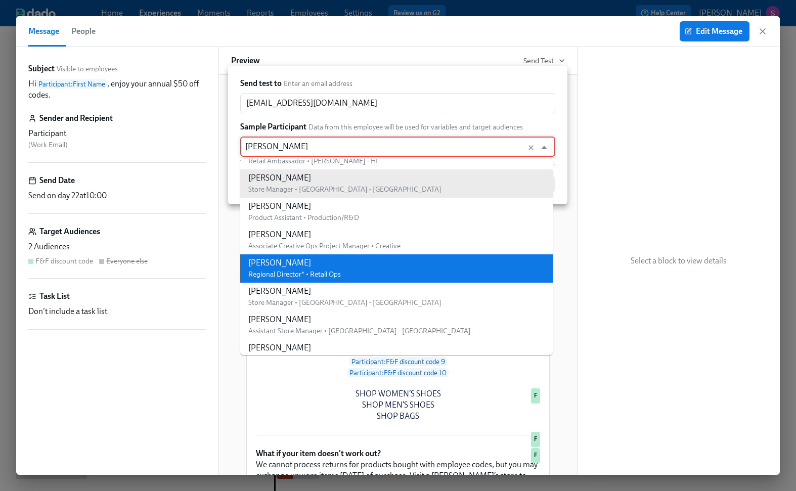
click at [364, 272] on li "[PERSON_NAME] Regional Director* • Retail Ops" at bounding box center [396, 268] width 312 height 28
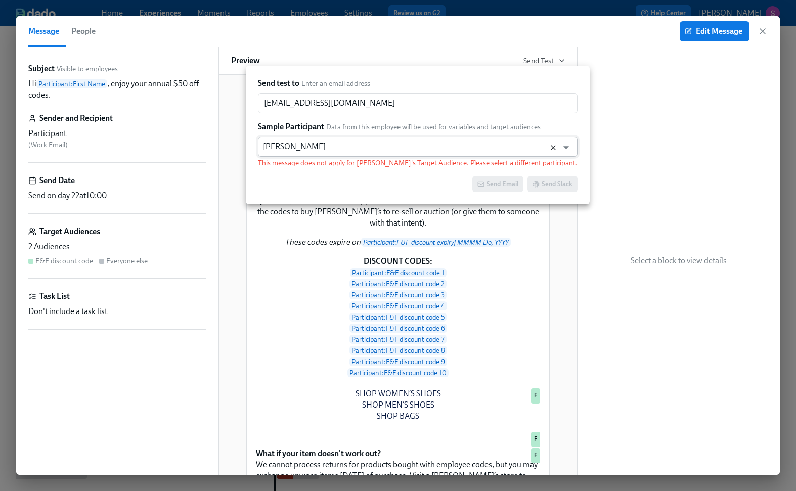
click at [549, 149] on icon "Clear" at bounding box center [553, 148] width 8 height 8
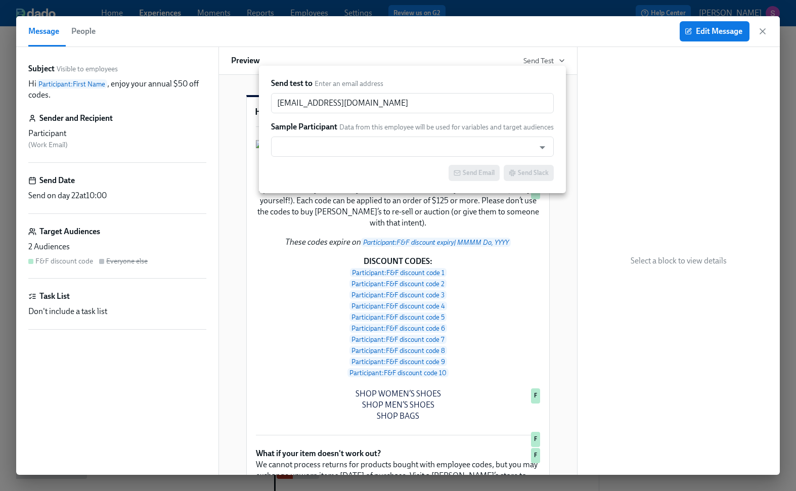
click at [594, 95] on div at bounding box center [398, 245] width 796 height 491
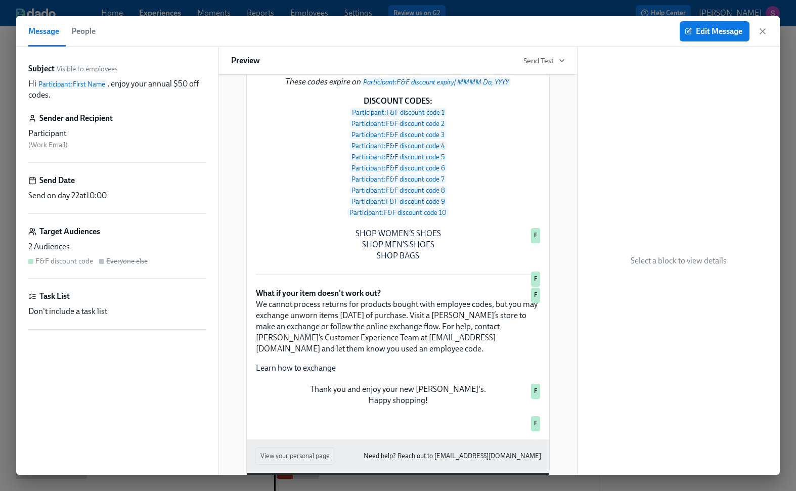
scroll to position [0, 0]
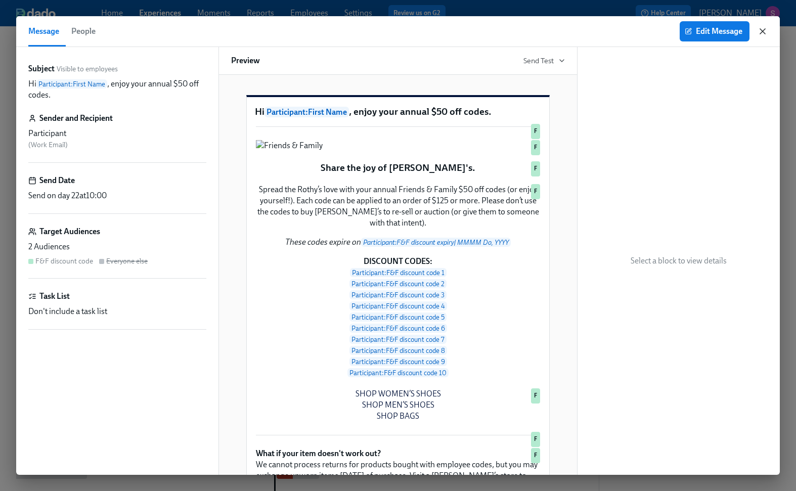
click at [764, 32] on icon "button" at bounding box center [762, 31] width 10 height 10
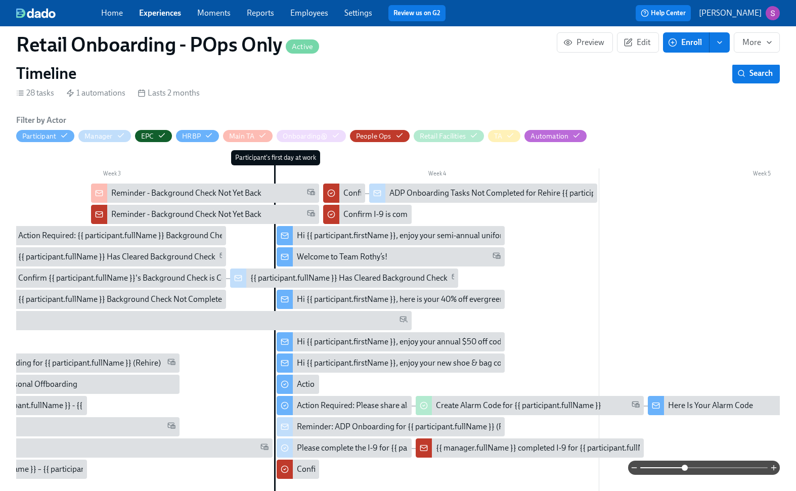
click at [425, 236] on div "Hi {{ participant.firstName }}, enjoy your semi-annual uniform codes." at bounding box center [415, 235] width 237 height 11
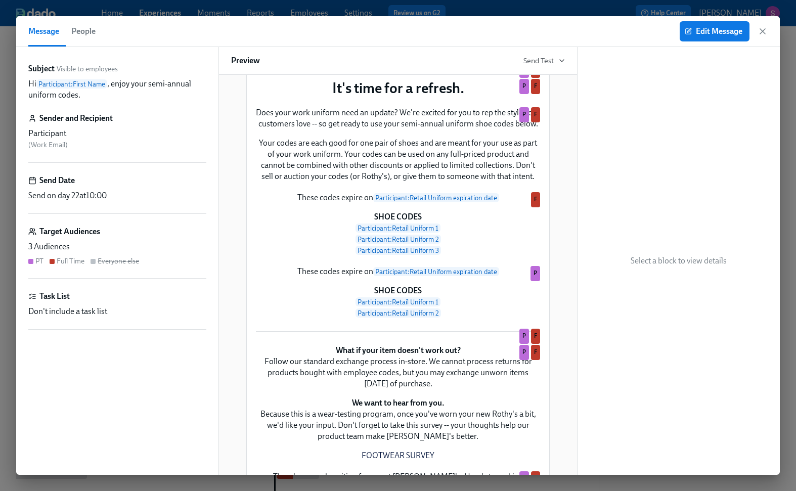
scroll to position [65, 0]
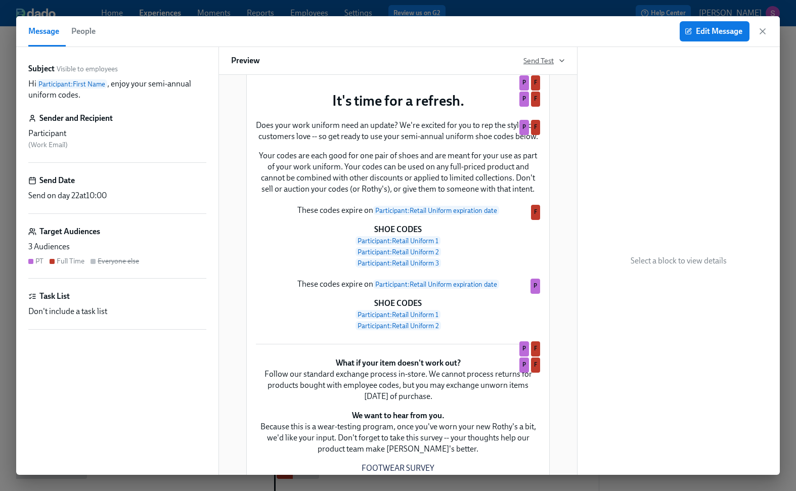
click at [553, 61] on span "Send Test" at bounding box center [543, 61] width 41 height 10
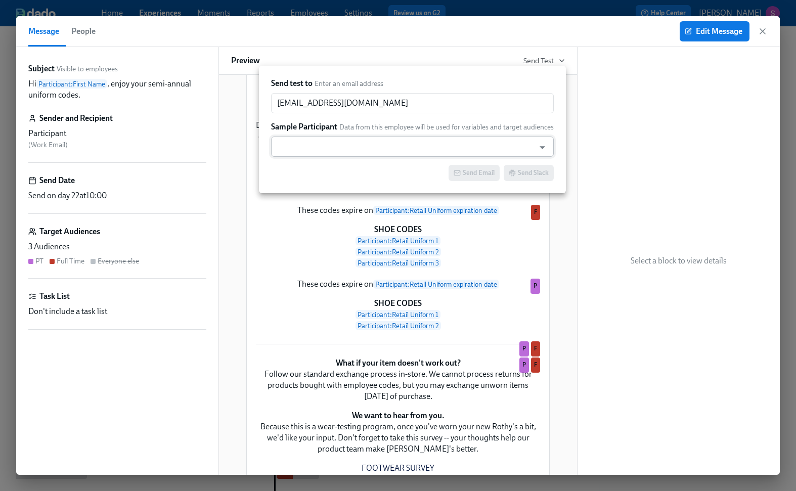
click at [377, 147] on input "text" at bounding box center [402, 146] width 253 height 20
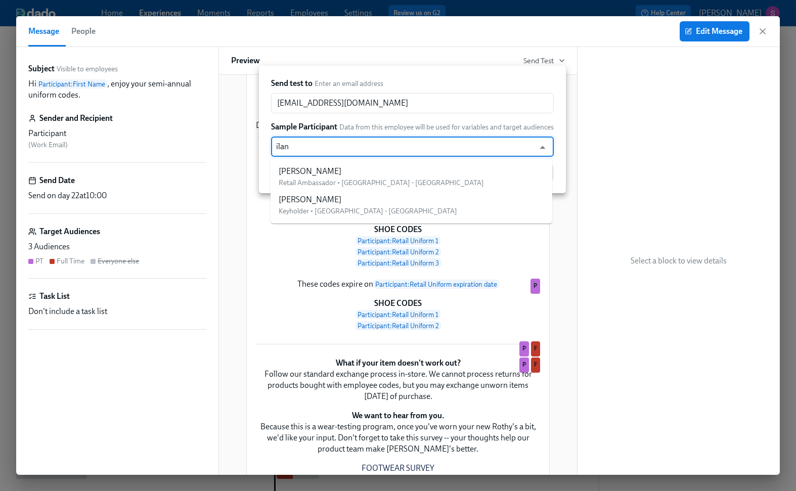
type input "[PERSON_NAME]"
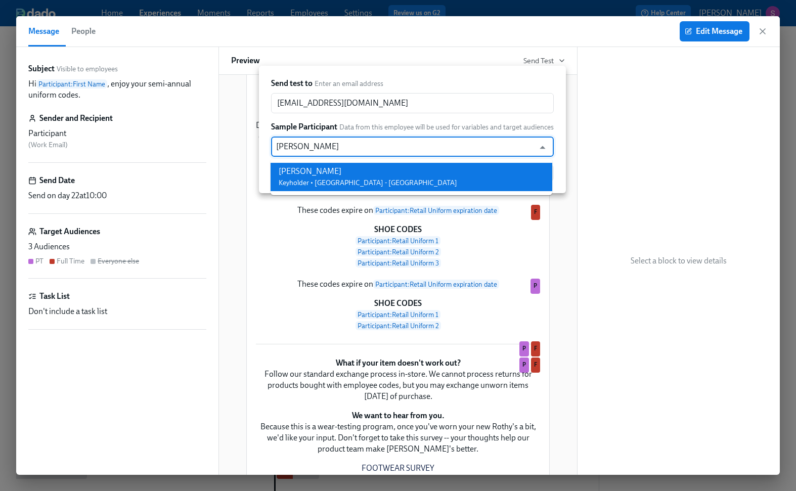
click at [370, 170] on li "[PERSON_NAME] Keyholder • [GEOGRAPHIC_DATA] - [GEOGRAPHIC_DATA]" at bounding box center [411, 177] width 282 height 28
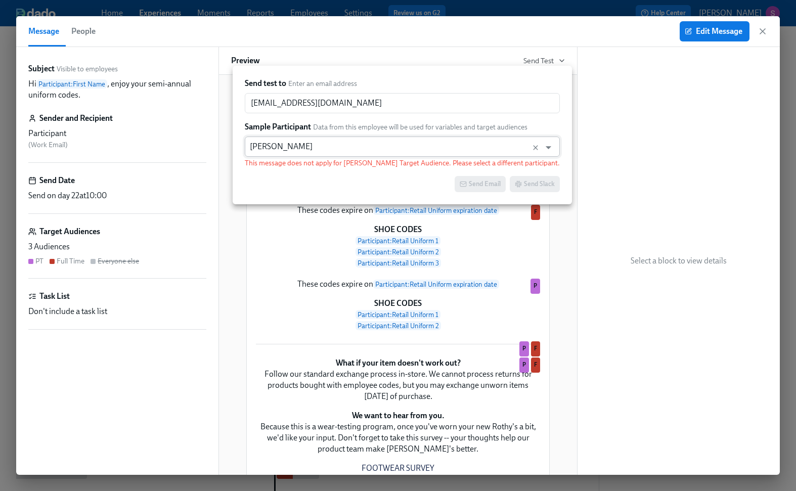
click at [362, 147] on input "[PERSON_NAME]" at bounding box center [393, 146] width 286 height 20
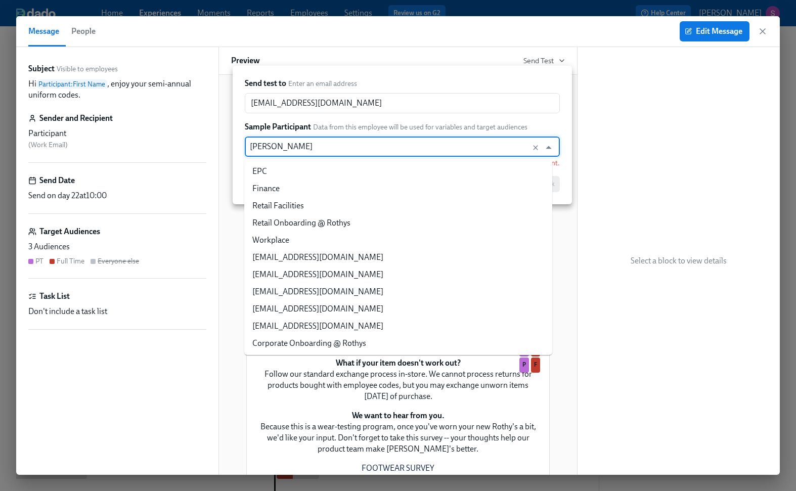
scroll to position [26271, 0]
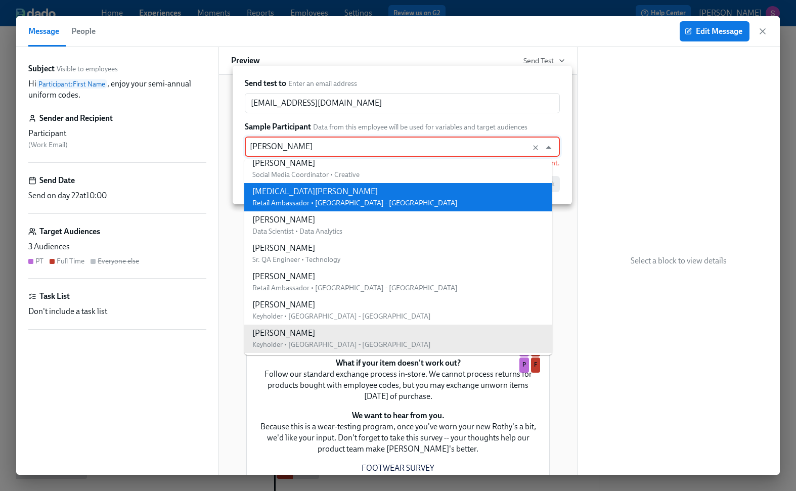
click at [362, 199] on li "[MEDICAL_DATA][PERSON_NAME] Retail Ambassador • [GEOGRAPHIC_DATA] - [GEOGRAPHIC…" at bounding box center [398, 197] width 308 height 28
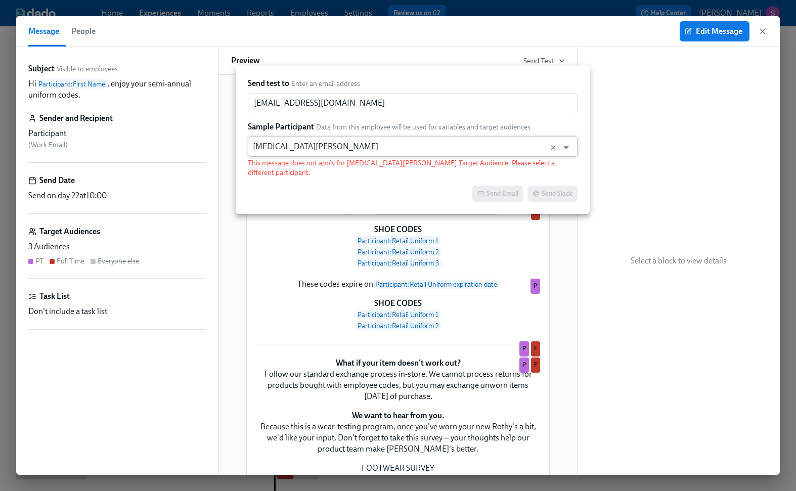
click at [361, 146] on input "[MEDICAL_DATA][PERSON_NAME]" at bounding box center [403, 146] width 300 height 20
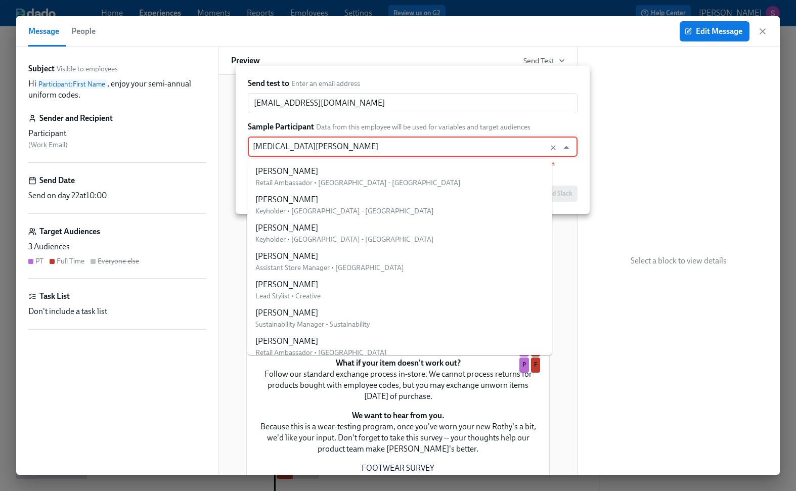
scroll to position [26378, 0]
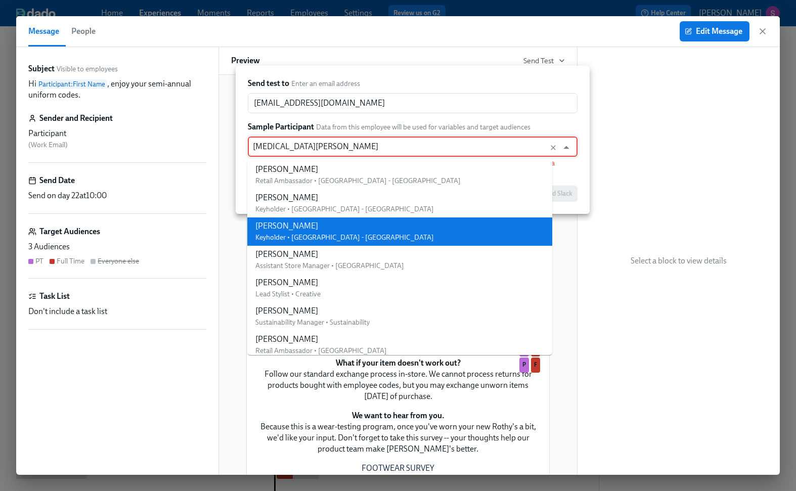
click at [363, 230] on li "[PERSON_NAME] Keyholder • [GEOGRAPHIC_DATA] - [GEOGRAPHIC_DATA]" at bounding box center [399, 231] width 305 height 28
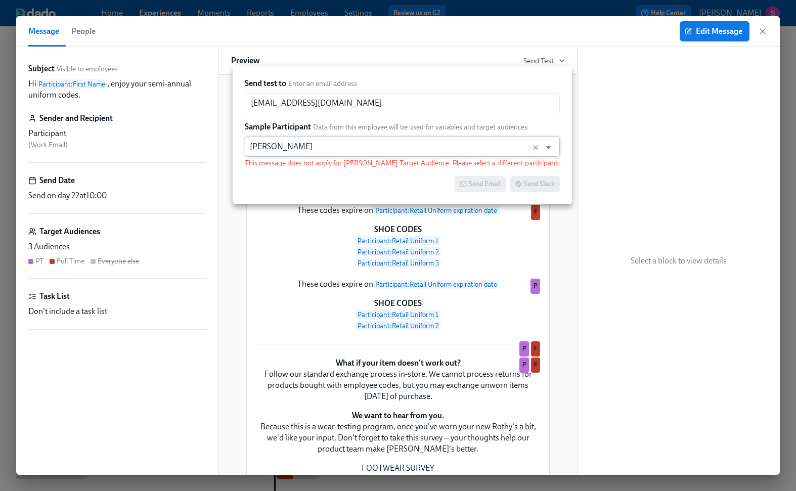
click at [367, 146] on input "[PERSON_NAME]" at bounding box center [393, 146] width 286 height 20
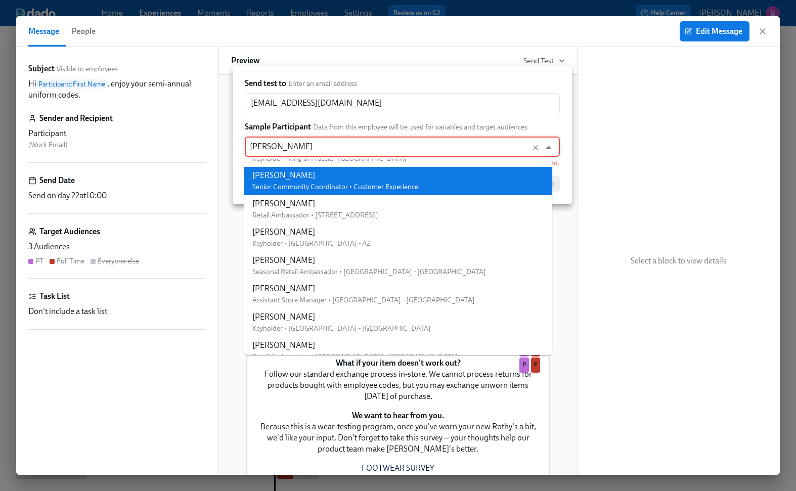
scroll to position [27024, 0]
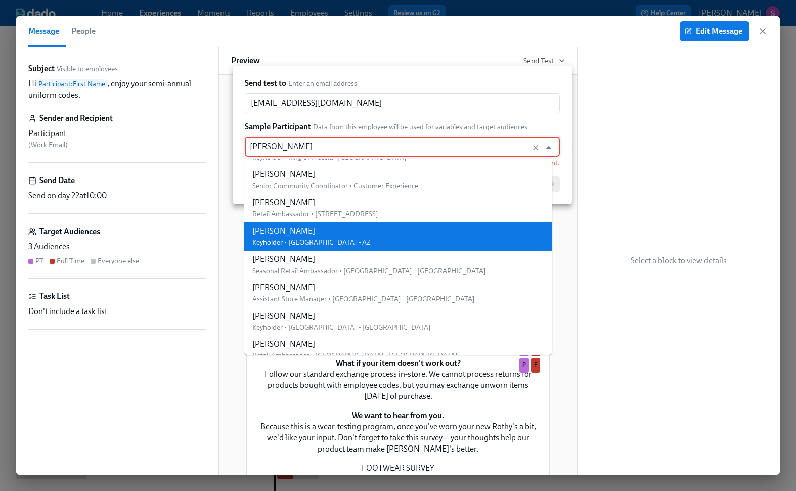
click at [361, 241] on li "[PERSON_NAME] Keyholder • [GEOGRAPHIC_DATA] - AZ" at bounding box center [398, 236] width 308 height 28
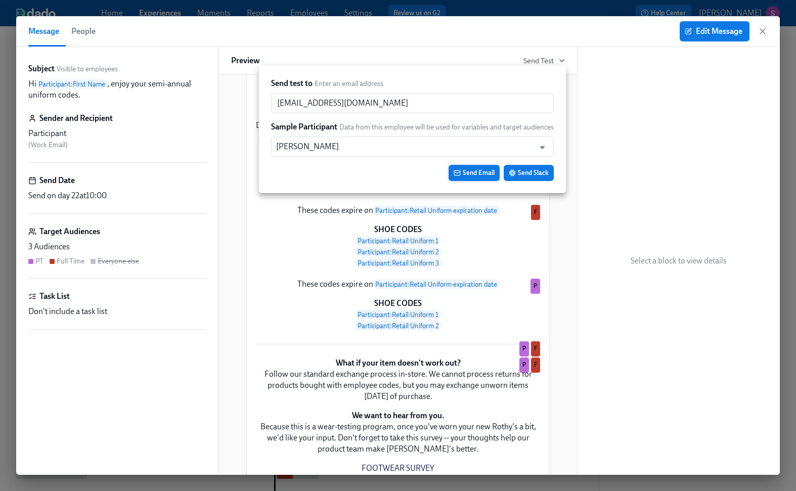
click at [464, 170] on span "Send Email" at bounding box center [473, 173] width 41 height 10
click at [763, 32] on div at bounding box center [398, 245] width 796 height 491
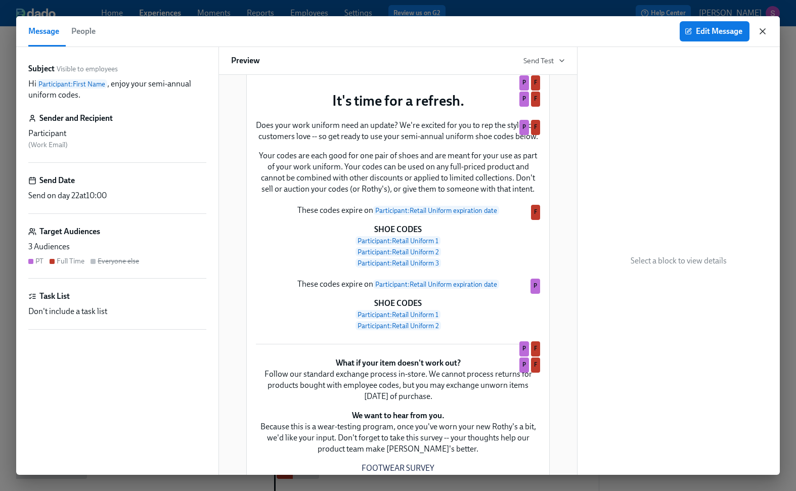
click at [762, 32] on icon "button" at bounding box center [762, 31] width 5 height 5
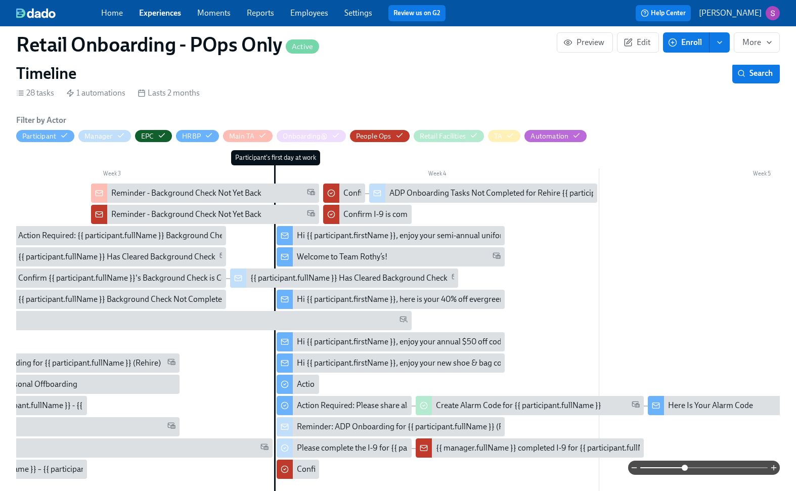
click at [308, 16] on link "Employees" at bounding box center [309, 13] width 38 height 10
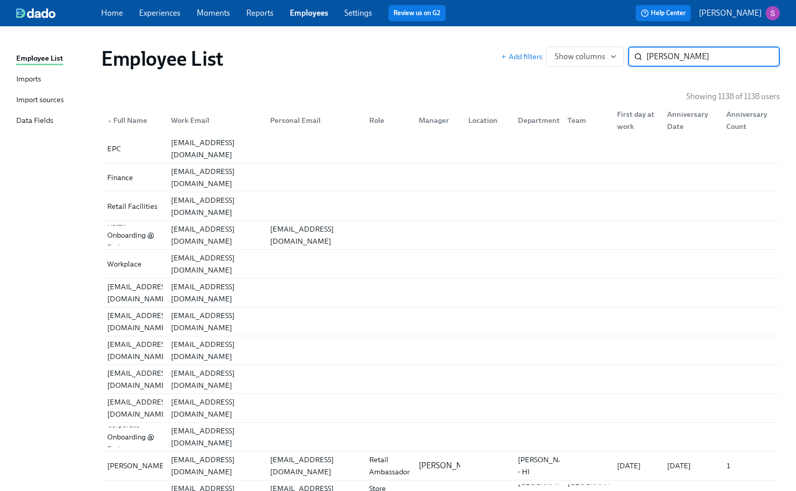
type input "[PERSON_NAME]"
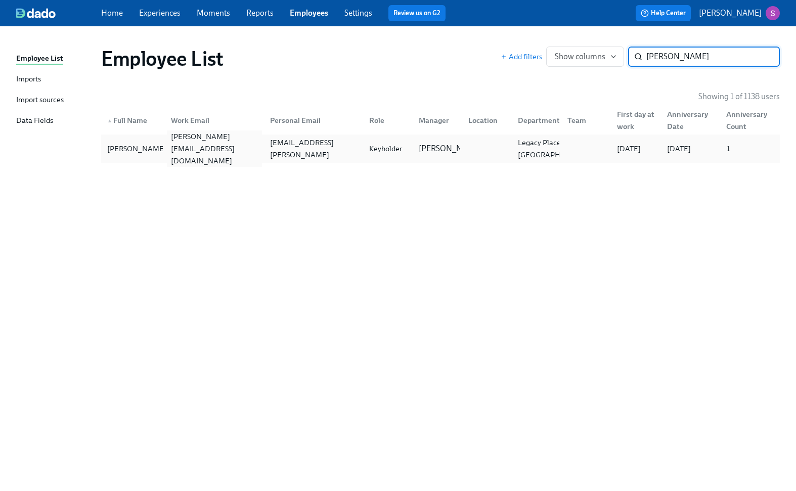
click at [207, 147] on div "[PERSON_NAME][EMAIL_ADDRESS][DOMAIN_NAME]" at bounding box center [214, 148] width 95 height 36
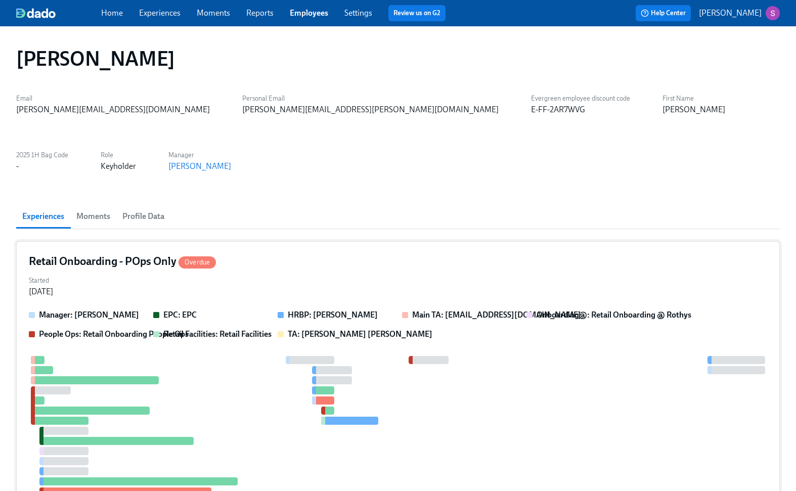
click at [319, 273] on div "Started [DATE]" at bounding box center [398, 285] width 738 height 24
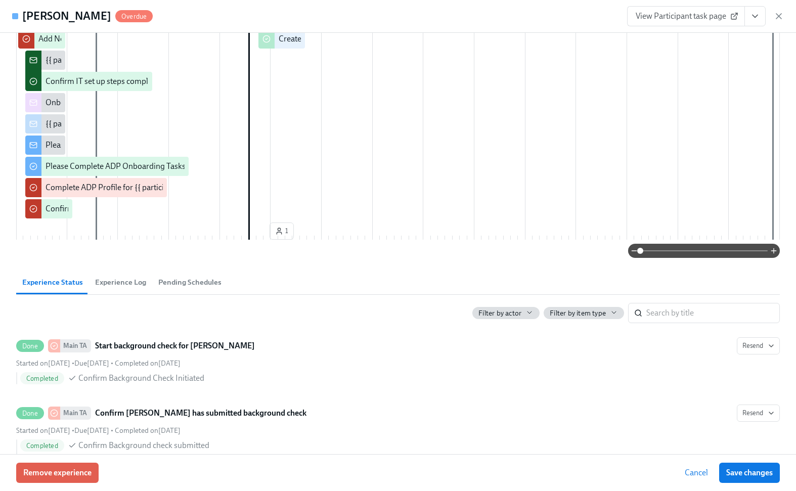
scroll to position [271, 0]
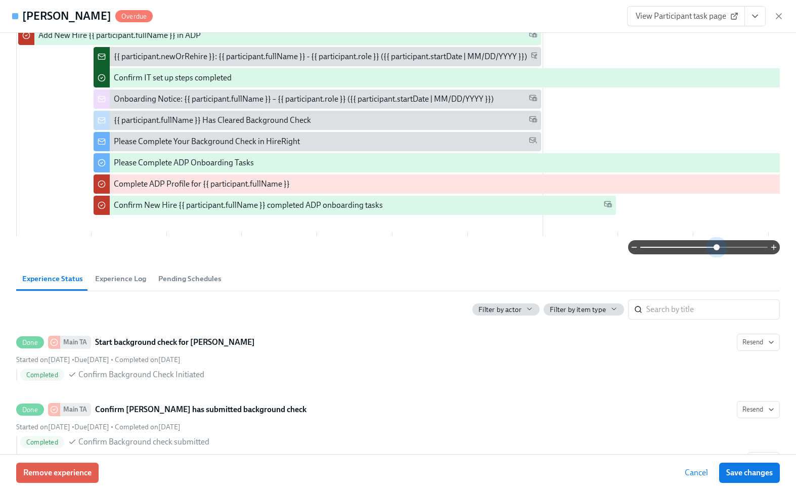
click at [716, 254] on span at bounding box center [703, 247] width 127 height 14
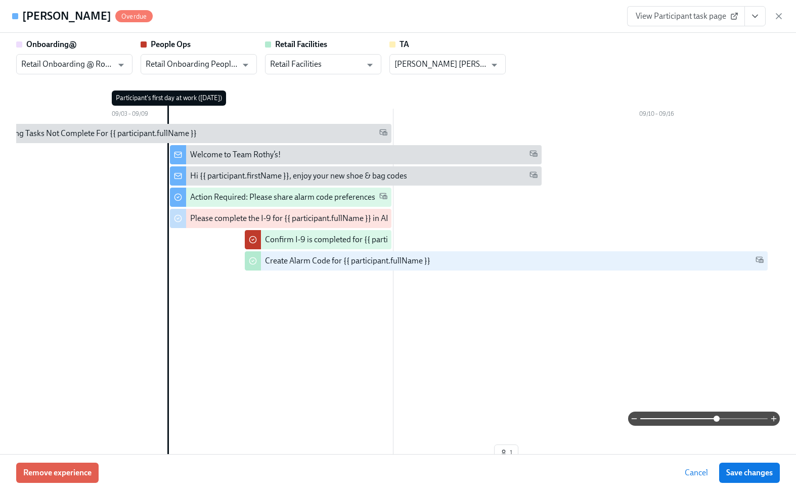
scroll to position [41, 0]
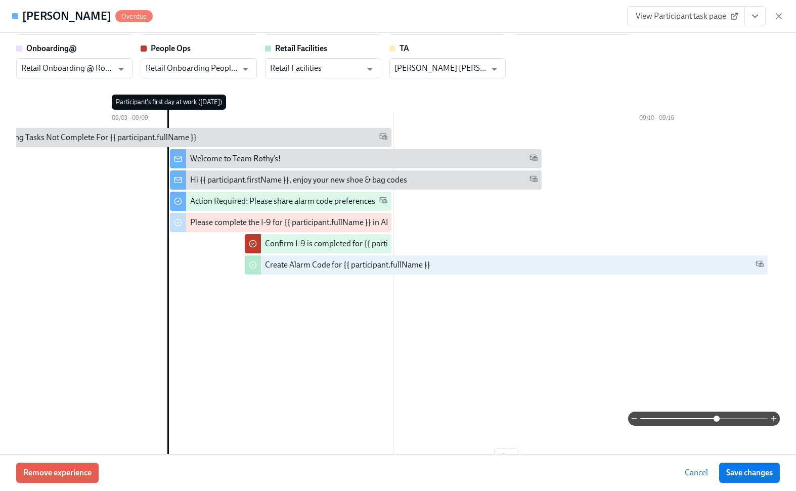
click at [284, 161] on div "Welcome to Team Rothy’s!" at bounding box center [364, 158] width 348 height 11
click at [700, 13] on span "View Participant task page" at bounding box center [685, 16] width 101 height 10
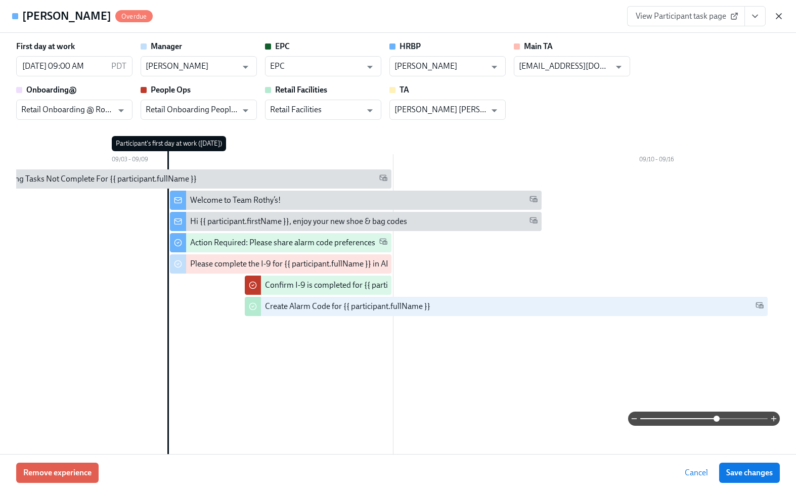
click at [779, 20] on icon "button" at bounding box center [778, 16] width 10 height 10
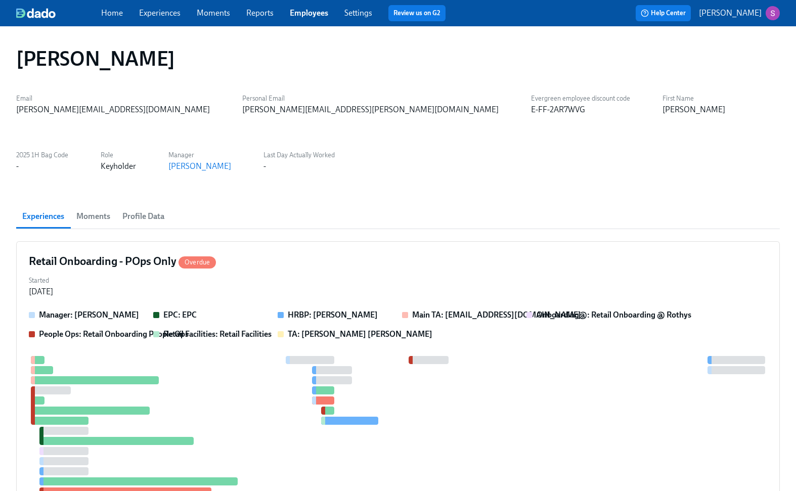
click at [169, 20] on div "Home Experiences Moments Reports Employees Settings Review us on G2" at bounding box center [277, 13] width 352 height 16
click at [161, 12] on link "Experiences" at bounding box center [159, 13] width 41 height 10
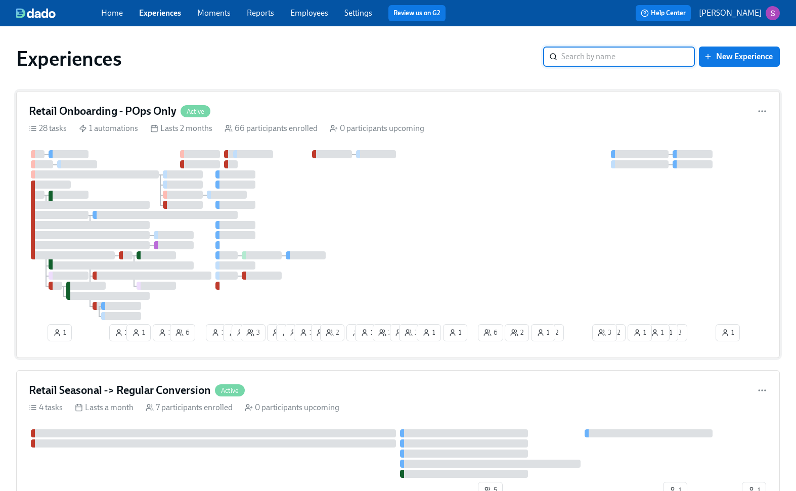
scroll to position [33, 0]
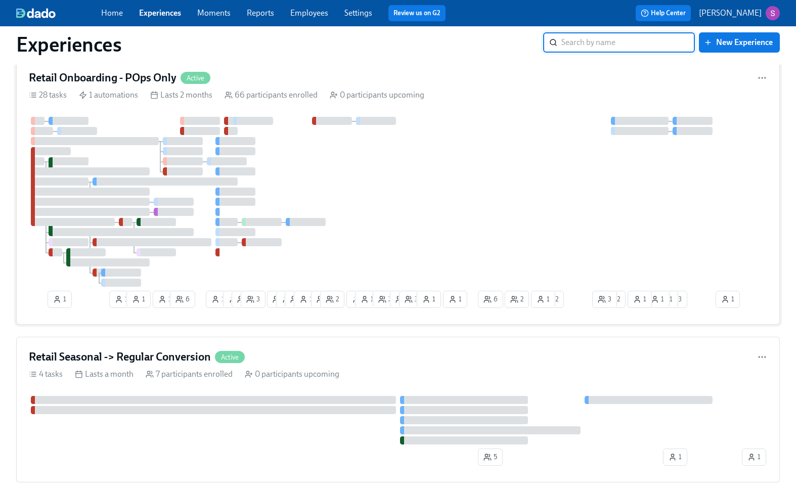
click at [416, 193] on div at bounding box center [398, 202] width 738 height 170
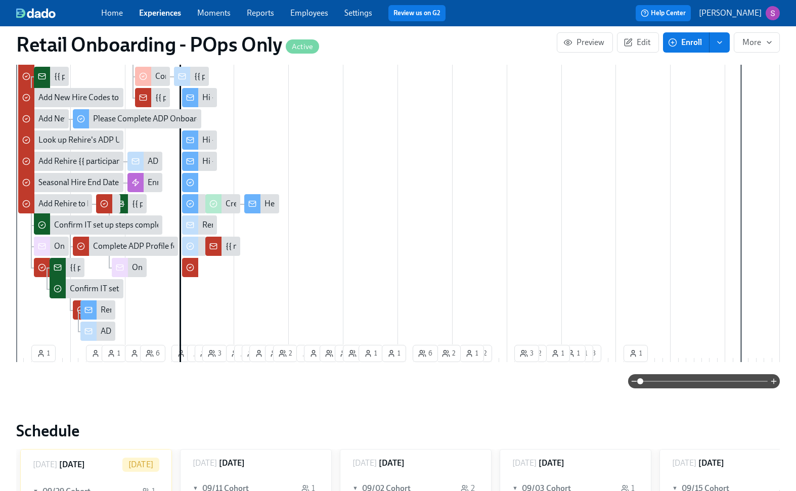
scroll to position [493, 0]
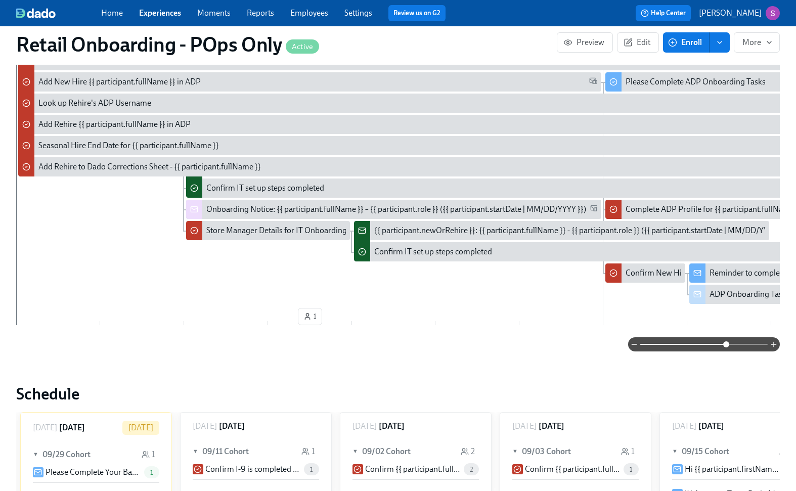
drag, startPoint x: 668, startPoint y: 345, endPoint x: 724, endPoint y: 350, distance: 56.8
click at [724, 350] on span at bounding box center [703, 344] width 127 height 14
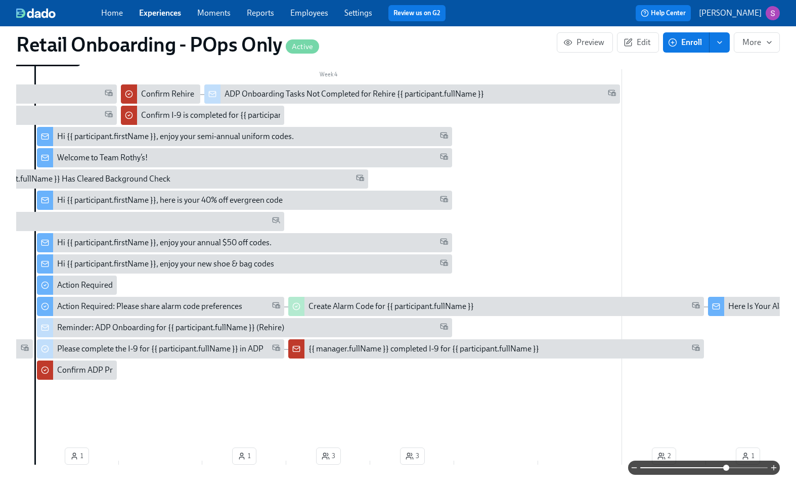
scroll to position [351, 0]
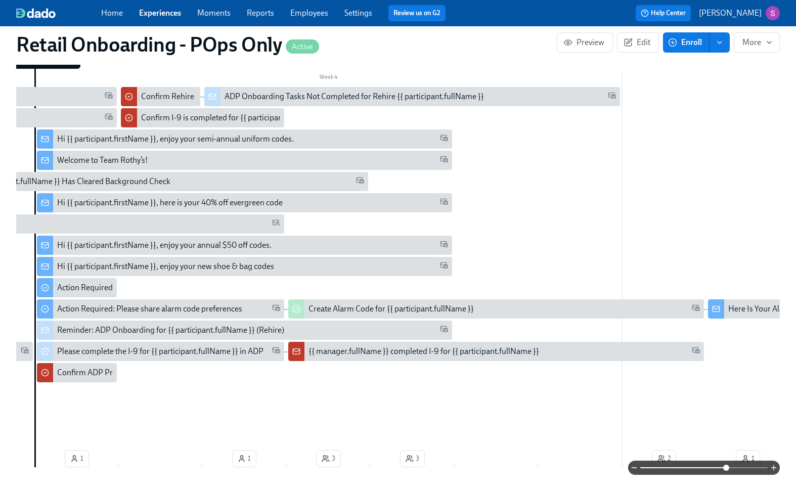
click at [341, 204] on div "Hi {{ participant.firstName }}, here is your 40% off evergreen code" at bounding box center [252, 202] width 391 height 11
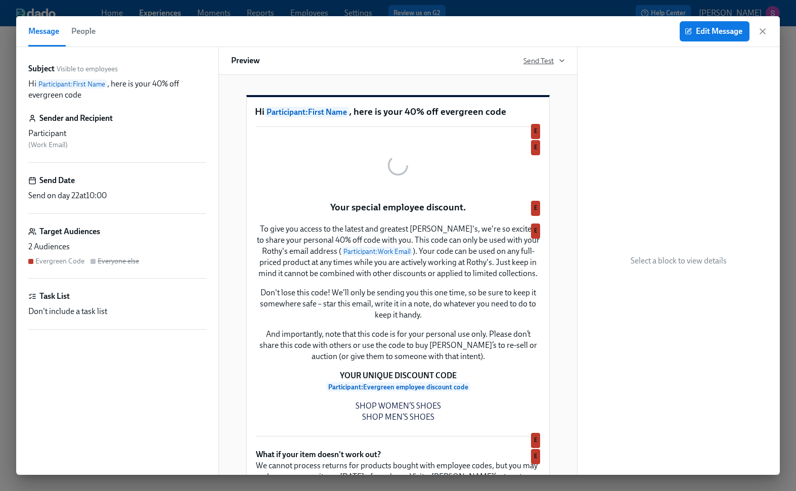
click at [558, 57] on icon "button" at bounding box center [561, 61] width 8 height 8
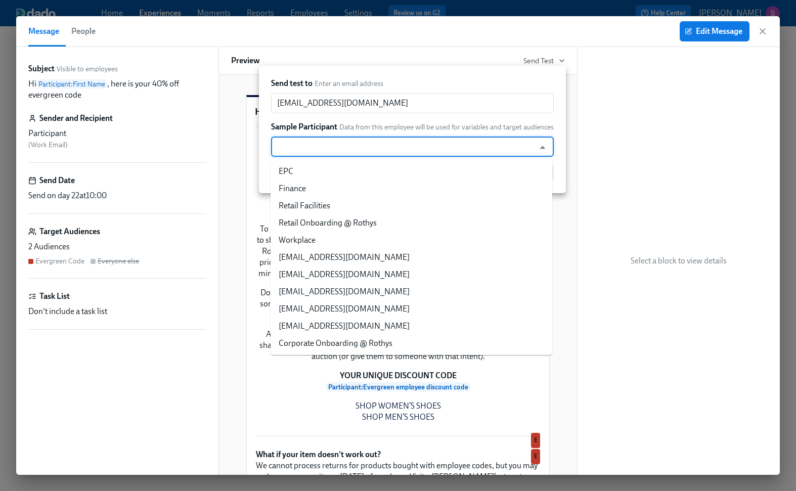
click at [342, 142] on input "text" at bounding box center [402, 146] width 253 height 20
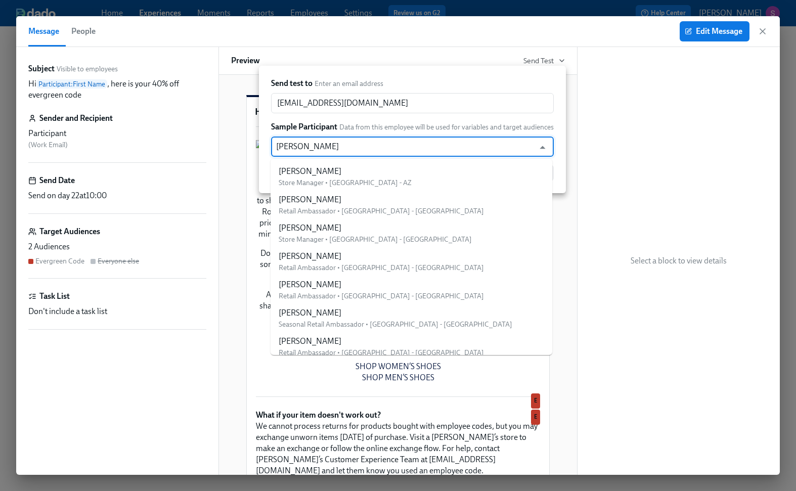
type input "ilan"
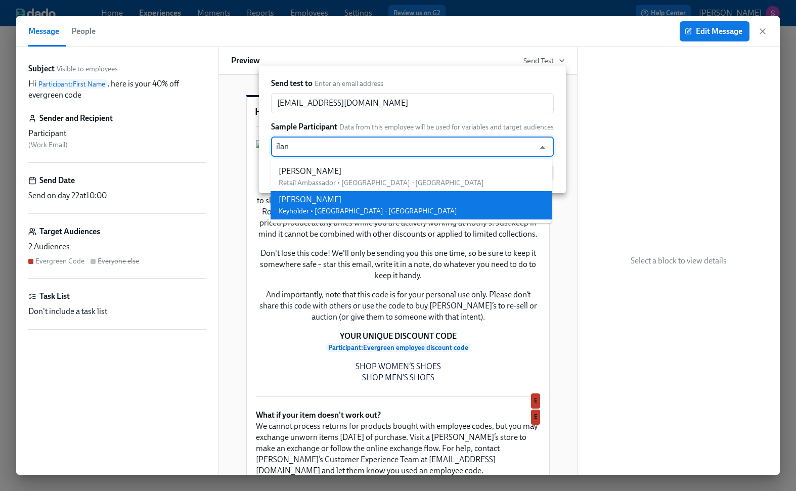
click at [323, 196] on div "[PERSON_NAME]" at bounding box center [367, 199] width 178 height 11
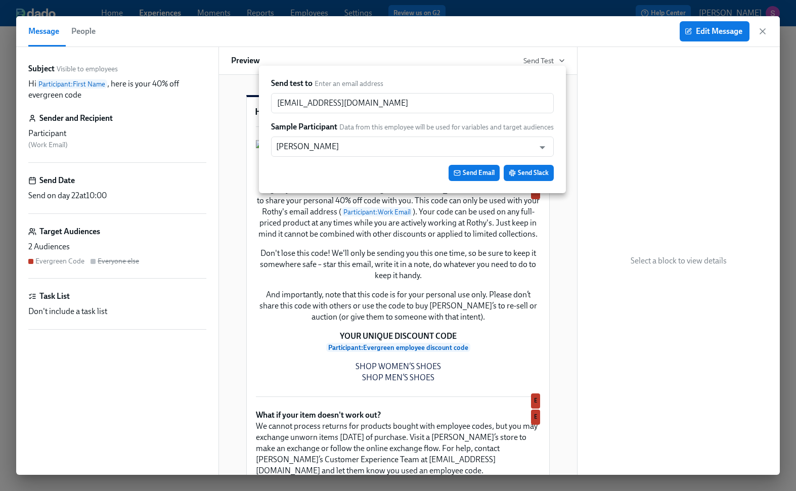
click at [393, 52] on div at bounding box center [398, 245] width 796 height 491
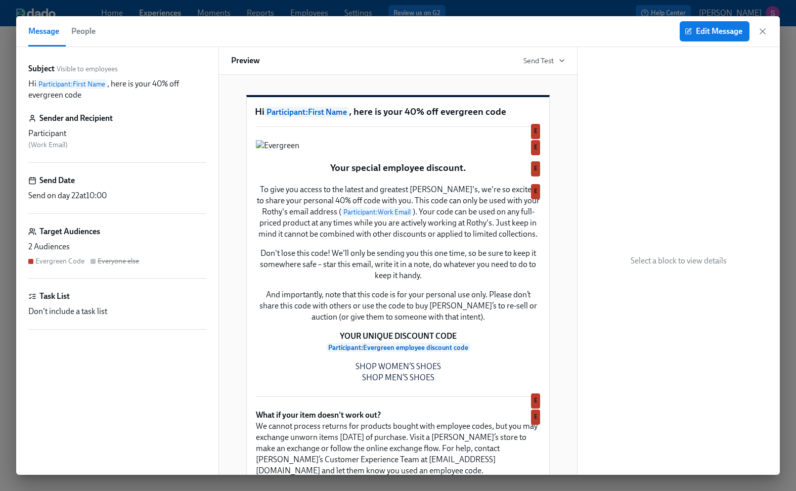
click at [92, 33] on span "People" at bounding box center [83, 31] width 24 height 14
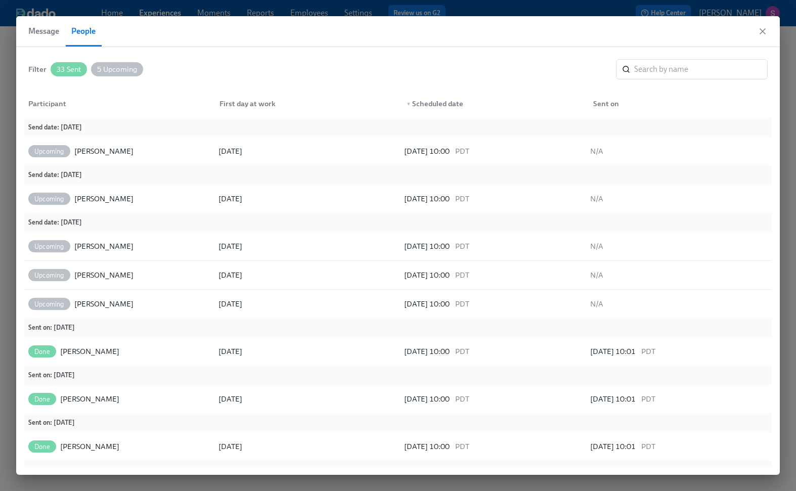
click at [47, 33] on span "Message" at bounding box center [43, 31] width 31 height 14
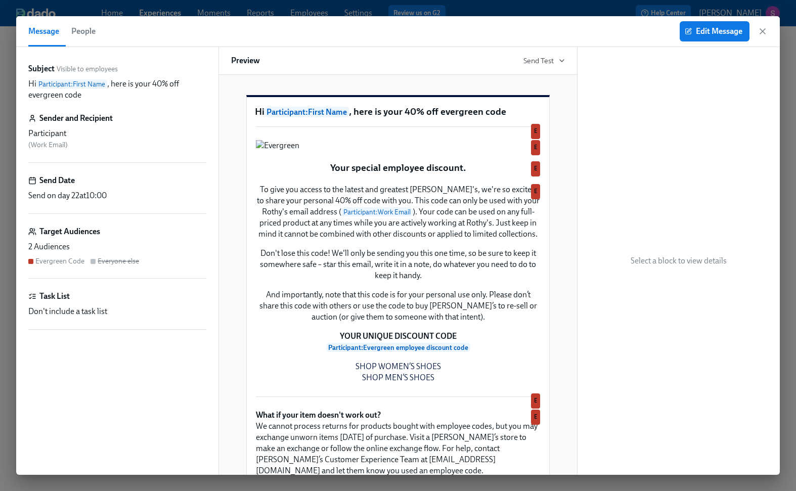
click at [547, 69] on div "Preview Send Test" at bounding box center [397, 61] width 359 height 28
click at [543, 56] on span "Send Test" at bounding box center [543, 61] width 41 height 10
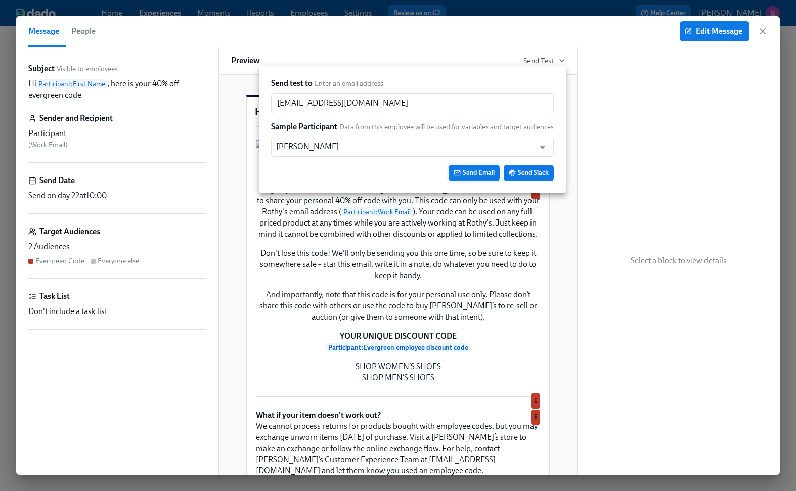
click at [487, 173] on span "Send Email" at bounding box center [473, 173] width 41 height 10
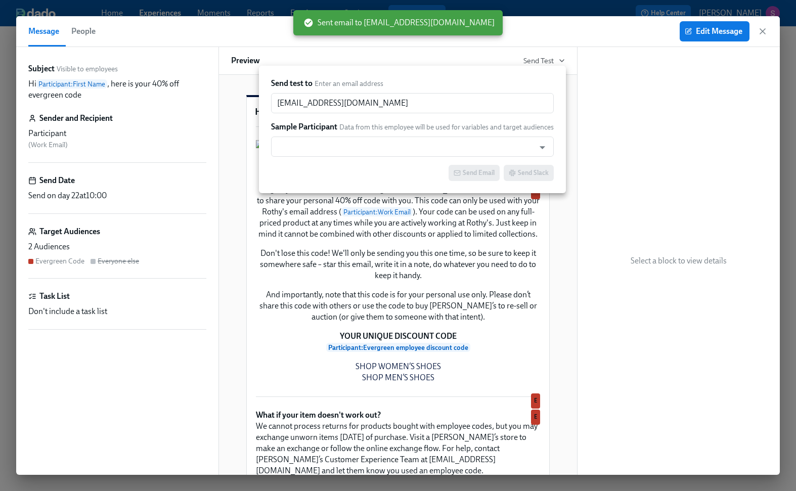
click at [730, 297] on div at bounding box center [398, 245] width 796 height 491
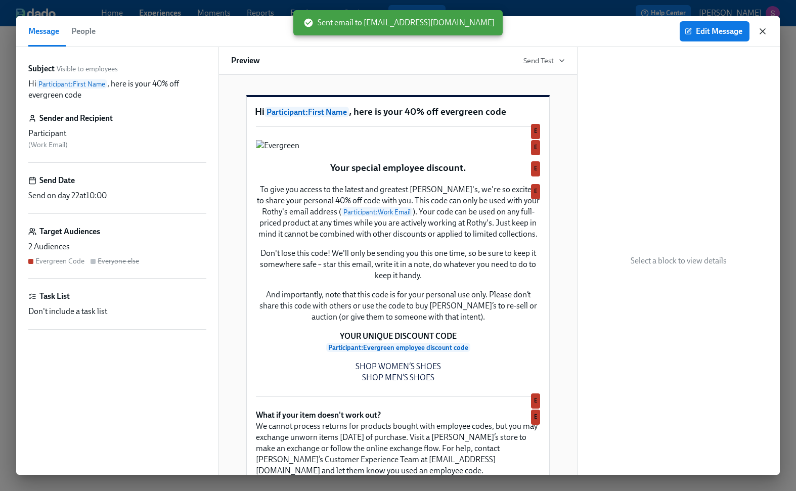
click at [764, 33] on icon "button" at bounding box center [762, 31] width 5 height 5
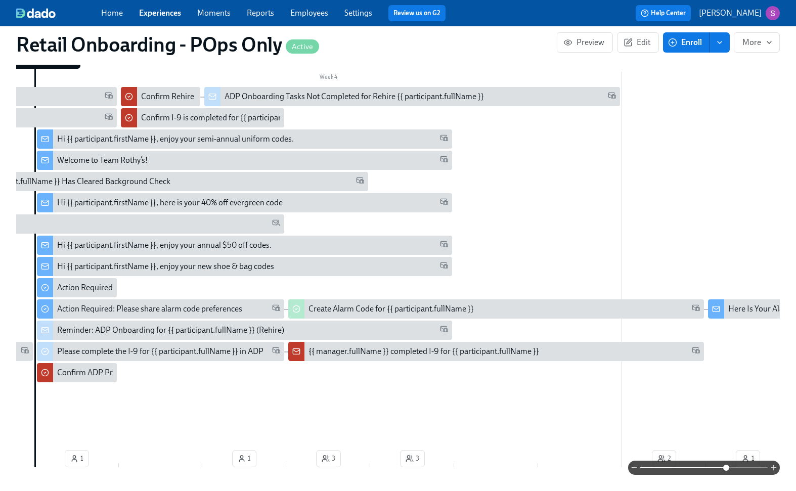
click at [208, 246] on div "Hi {{ participant.firstName }}, enjoy your annual $50 off codes." at bounding box center [164, 245] width 214 height 11
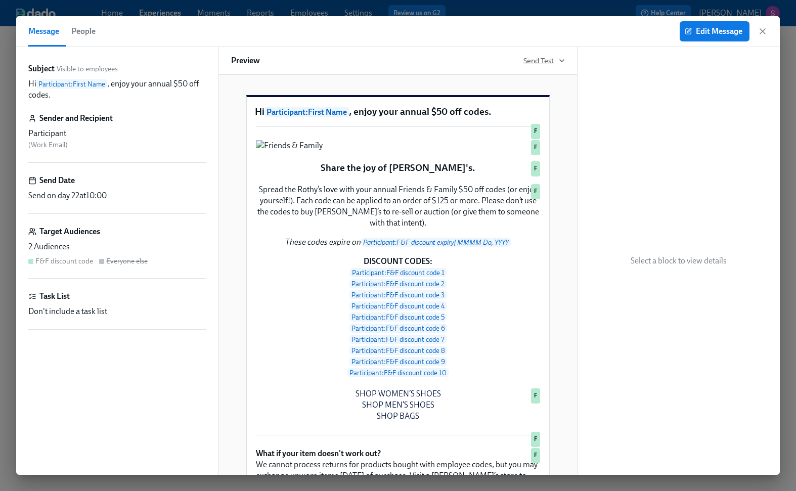
click at [555, 61] on span "Send Test" at bounding box center [543, 61] width 41 height 10
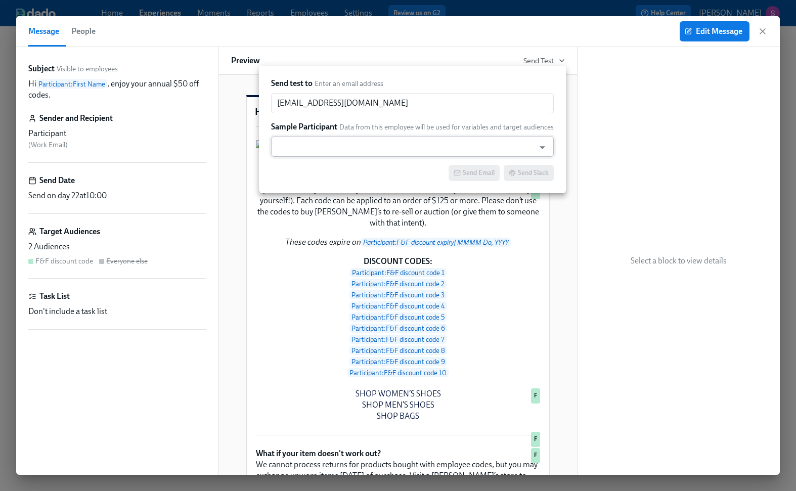
click at [420, 145] on input "text" at bounding box center [402, 146] width 253 height 20
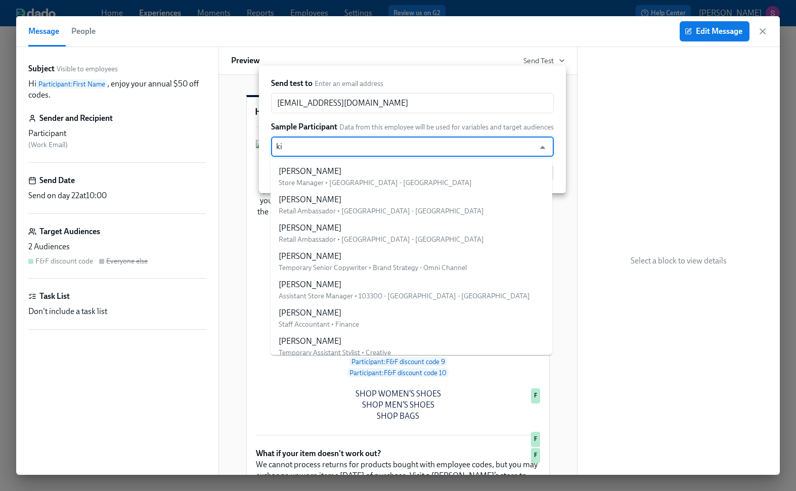
type input "k"
type input "ilan"
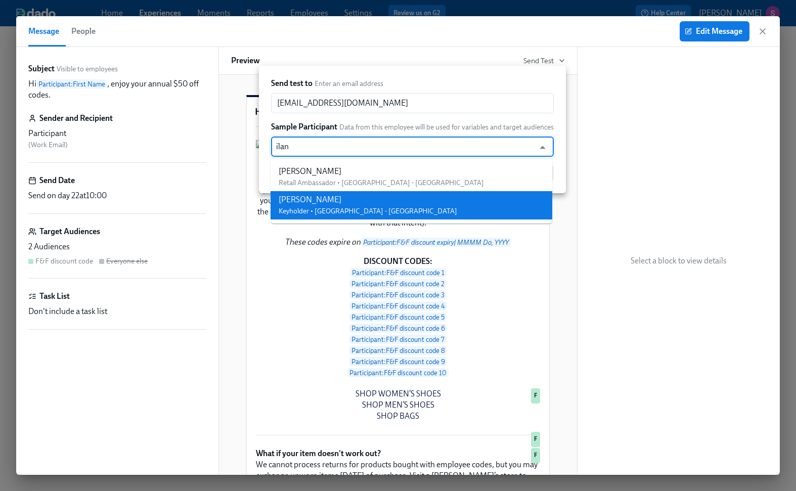
click at [394, 203] on li "[PERSON_NAME] Keyholder • [GEOGRAPHIC_DATA] - [GEOGRAPHIC_DATA]" at bounding box center [411, 205] width 282 height 28
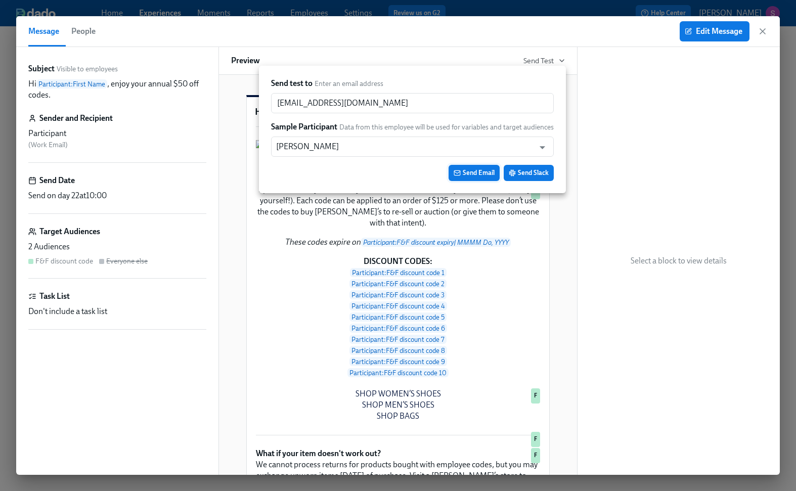
click at [471, 172] on span "Send Email" at bounding box center [473, 173] width 41 height 10
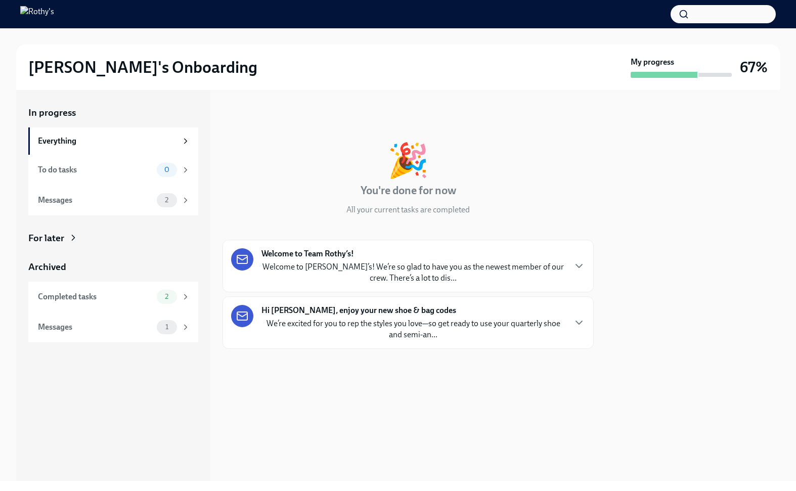
click at [358, 307] on strong "Hi [PERSON_NAME], enjoy your new shoe & bag codes" at bounding box center [358, 310] width 195 height 11
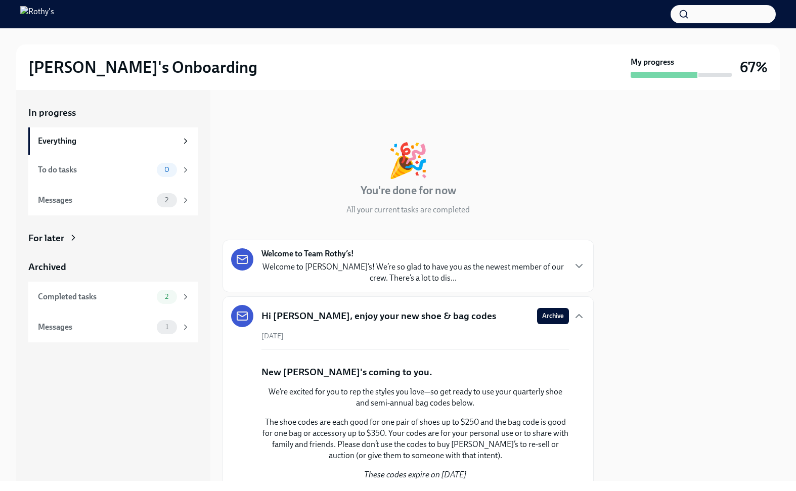
click at [337, 251] on strong "Welcome to Team Rothy’s!" at bounding box center [307, 253] width 92 height 11
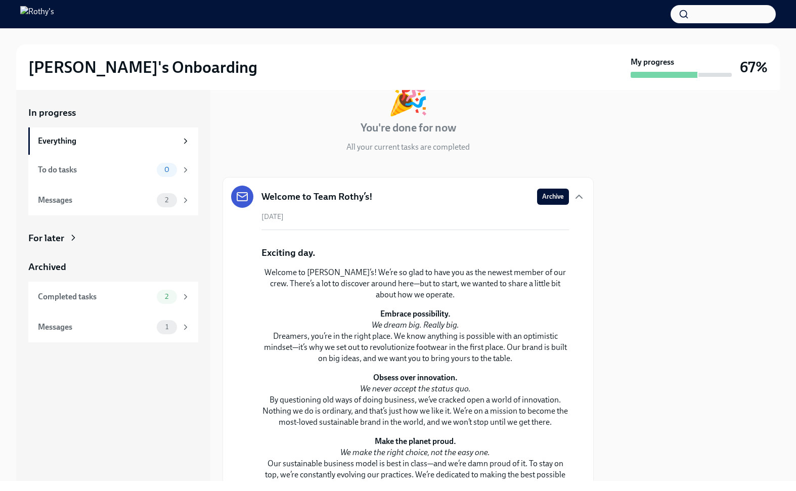
scroll to position [66, 0]
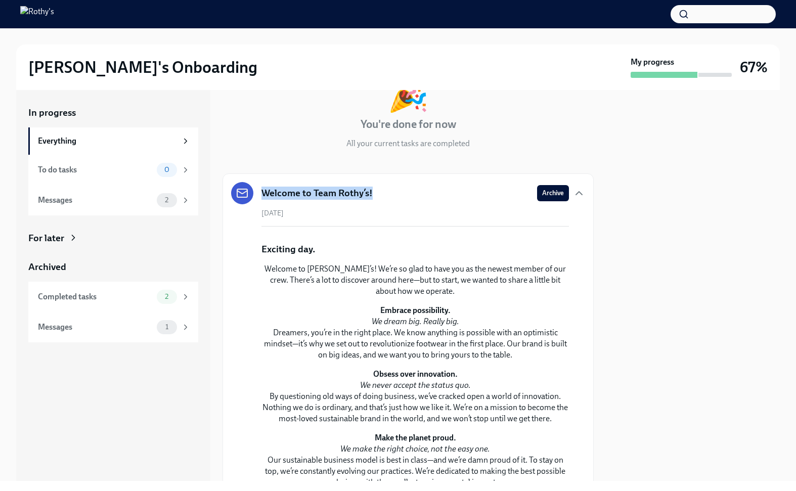
drag, startPoint x: 375, startPoint y: 195, endPoint x: 253, endPoint y: 182, distance: 122.0
click at [253, 182] on div "Welcome to Team Rothy’s! Archive" at bounding box center [408, 193] width 354 height 22
copy h5 "Welcome to Team Rothy’s!"
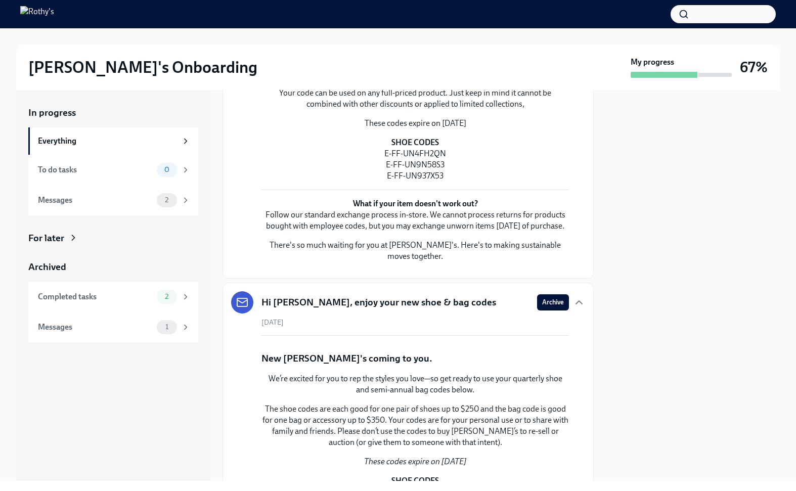
scroll to position [0, 0]
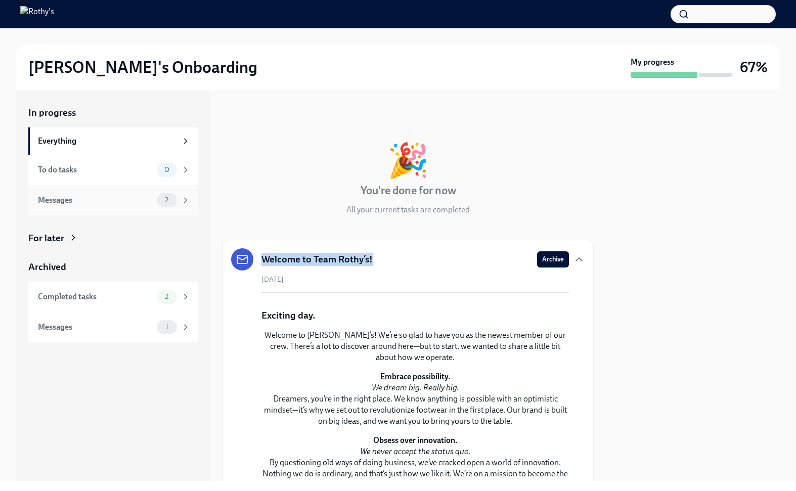
click at [110, 207] on div "Messages 2" at bounding box center [114, 200] width 152 height 14
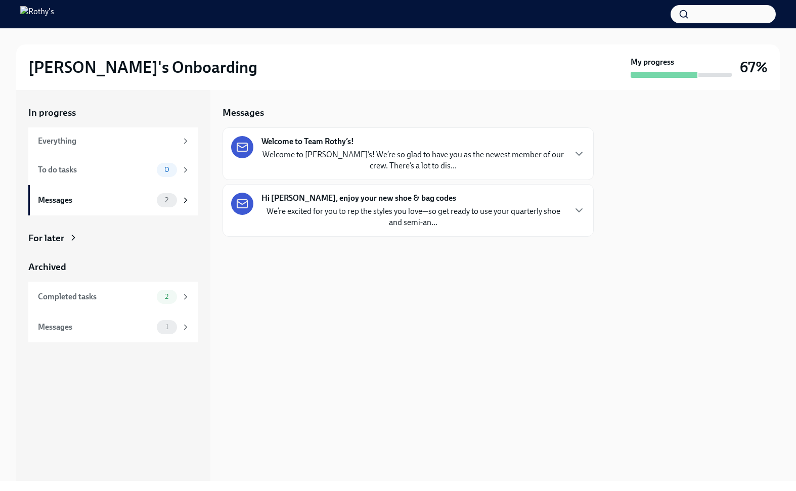
click at [354, 217] on p "We’re excited for you to rep the styles you love—so get ready to use your quart…" at bounding box center [412, 217] width 303 height 22
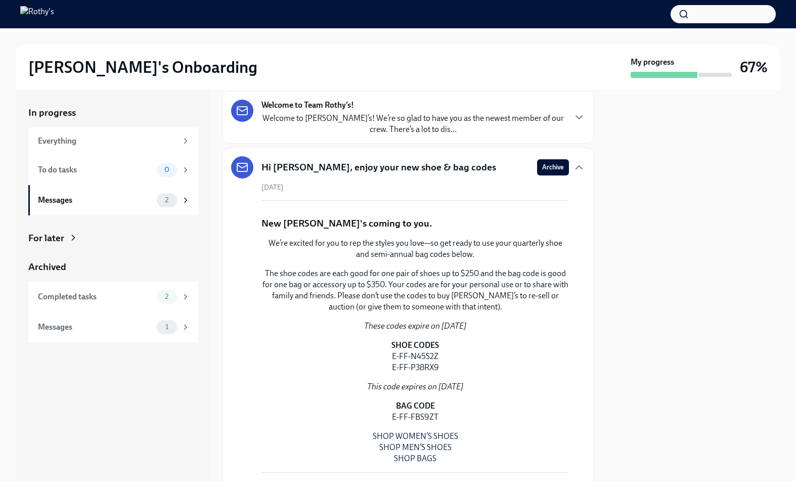
scroll to position [34, 0]
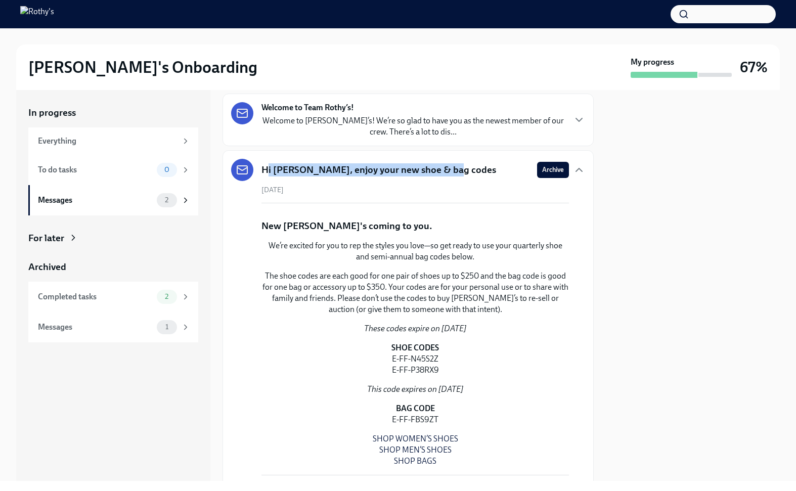
drag, startPoint x: 441, startPoint y: 170, endPoint x: 261, endPoint y: 172, distance: 179.9
click at [261, 172] on div "Hi ilana, enjoy your new shoe & bag codes Archive" at bounding box center [408, 170] width 354 height 22
copy h5 "Hi [PERSON_NAME], enjoy your new shoe & bag codes"
click at [102, 298] on div "Completed tasks" at bounding box center [95, 296] width 115 height 11
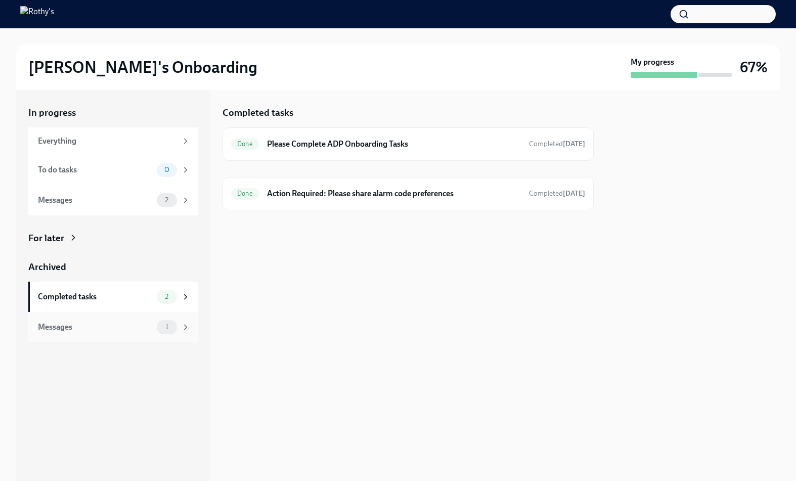
click at [104, 328] on div "Messages" at bounding box center [95, 326] width 115 height 11
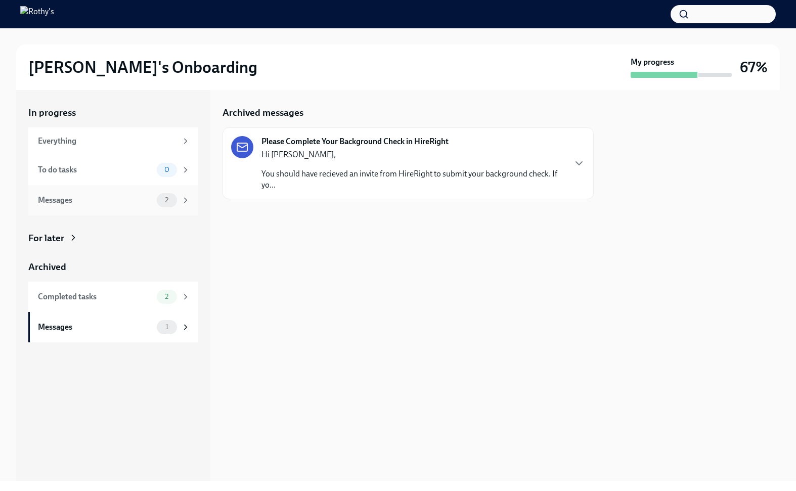
click at [109, 192] on div "Messages 2" at bounding box center [113, 200] width 170 height 30
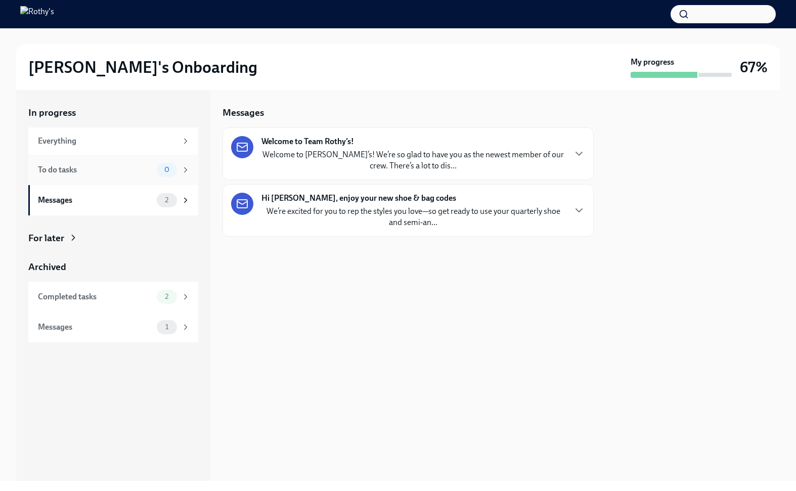
click at [109, 171] on div "To do tasks" at bounding box center [95, 169] width 115 height 11
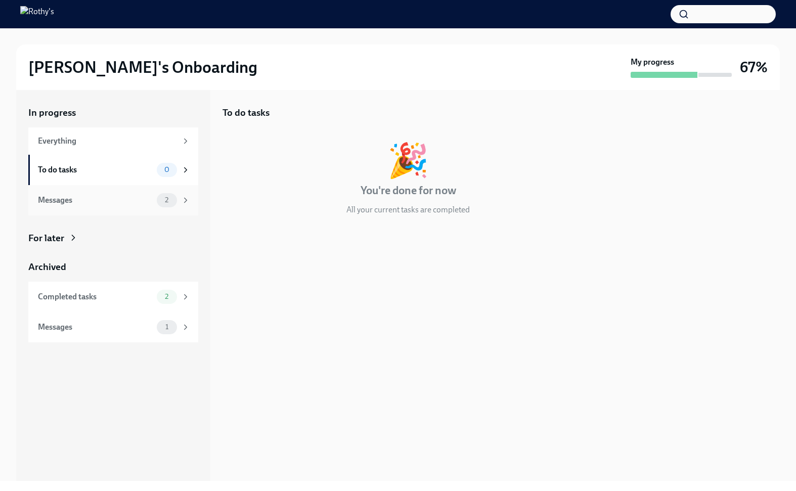
click at [112, 199] on div "Messages" at bounding box center [95, 200] width 115 height 11
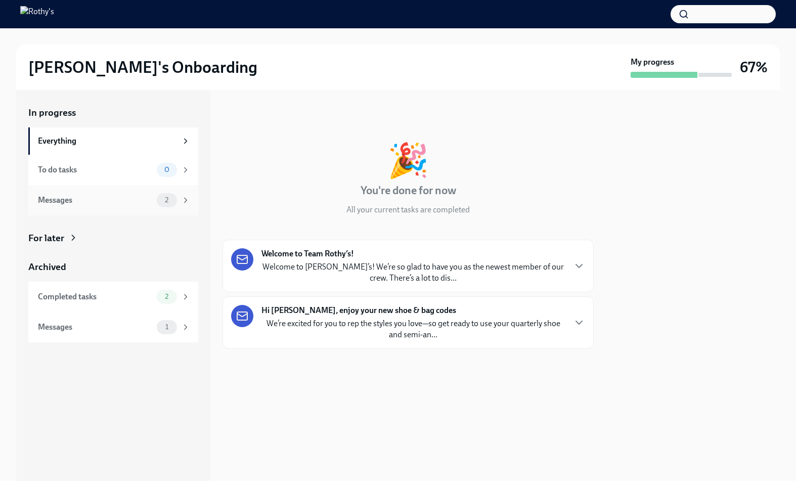
click at [120, 205] on div "Messages 2" at bounding box center [114, 200] width 152 height 14
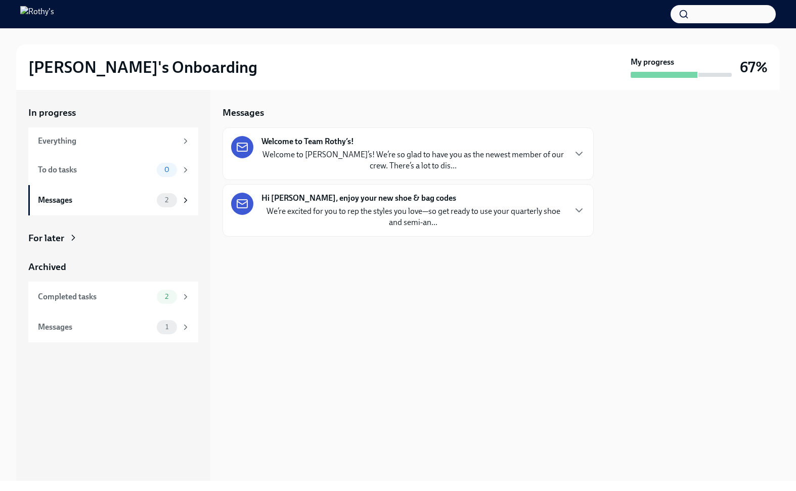
click at [327, 147] on strong "Welcome to Team Rothy’s!" at bounding box center [307, 141] width 92 height 11
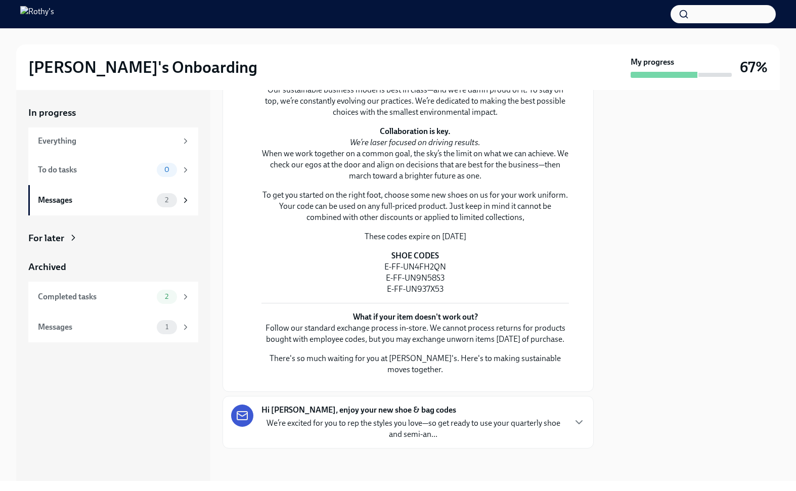
scroll to position [643, 0]
click at [123, 204] on div "Messages" at bounding box center [95, 200] width 115 height 11
click at [133, 199] on div "Messages" at bounding box center [95, 200] width 115 height 11
click at [395, 416] on div "Hi ilana, enjoy your new shoe & bag codes We’re excited for you to rep the styl…" at bounding box center [412, 421] width 303 height 35
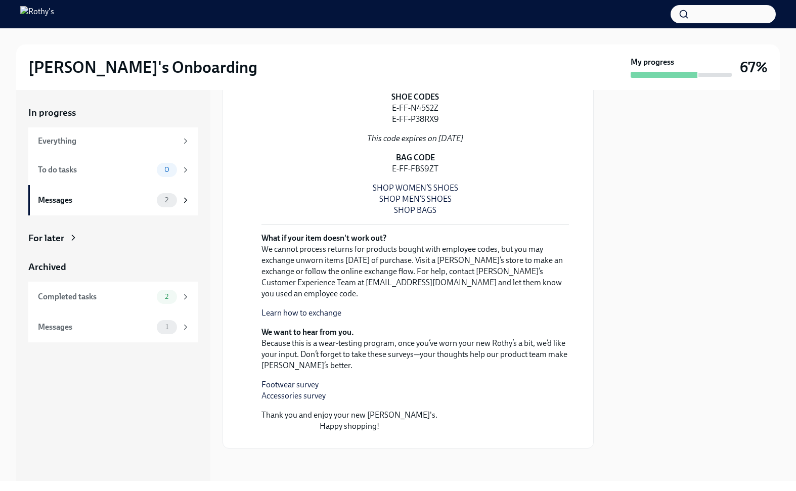
scroll to position [1536, 0]
